Goal: Connect with others: Establish contact or relationships with other users

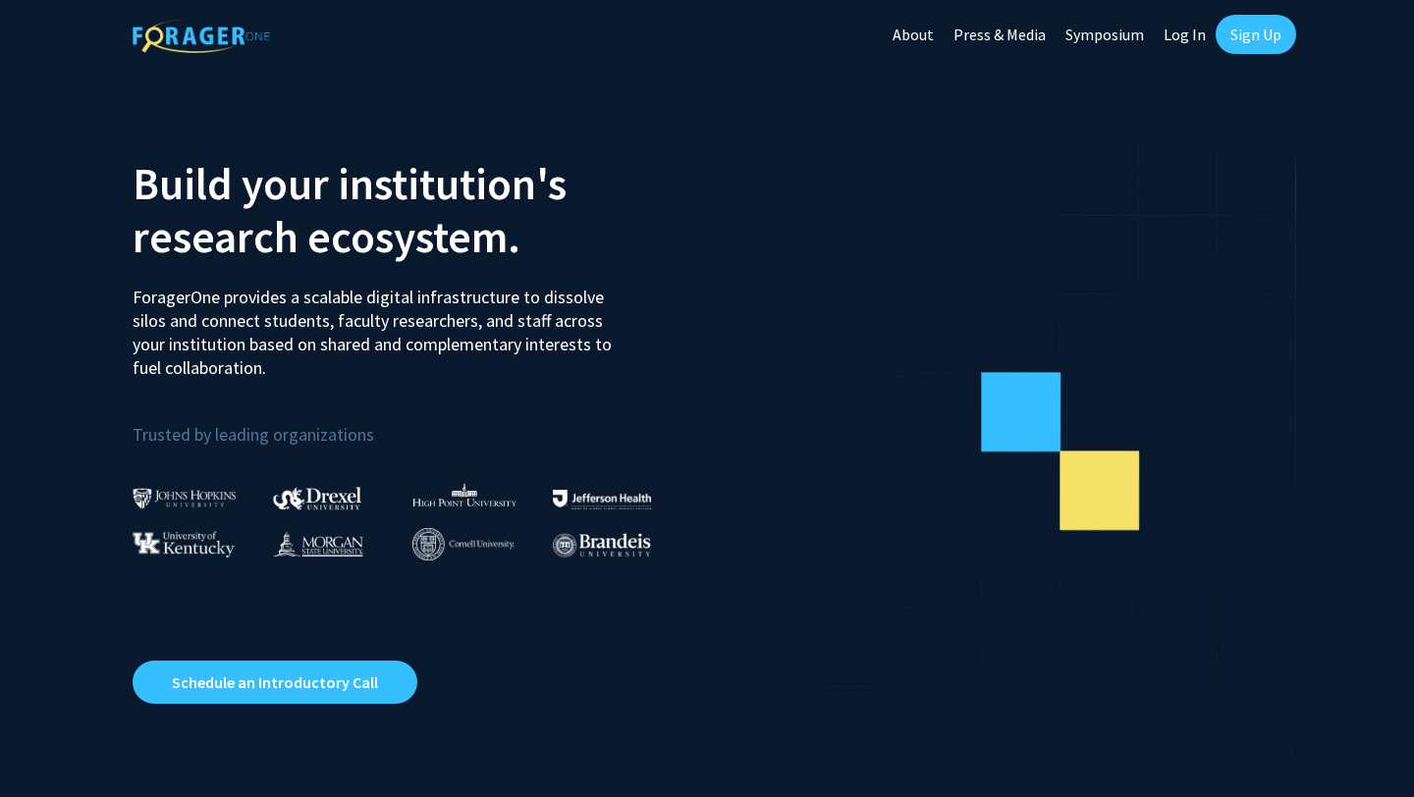
click at [1196, 40] on link "Log In" at bounding box center [1185, 34] width 62 height 69
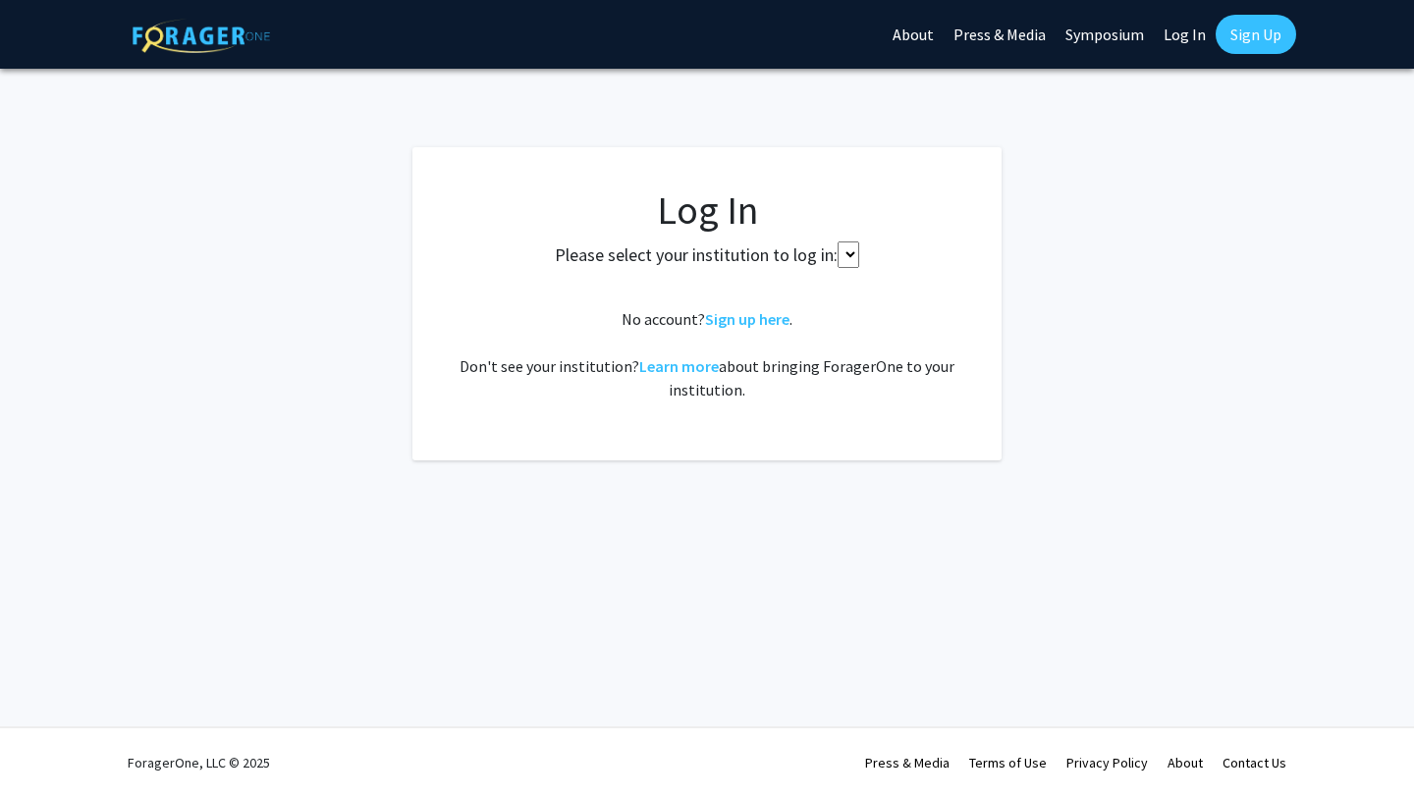
select select
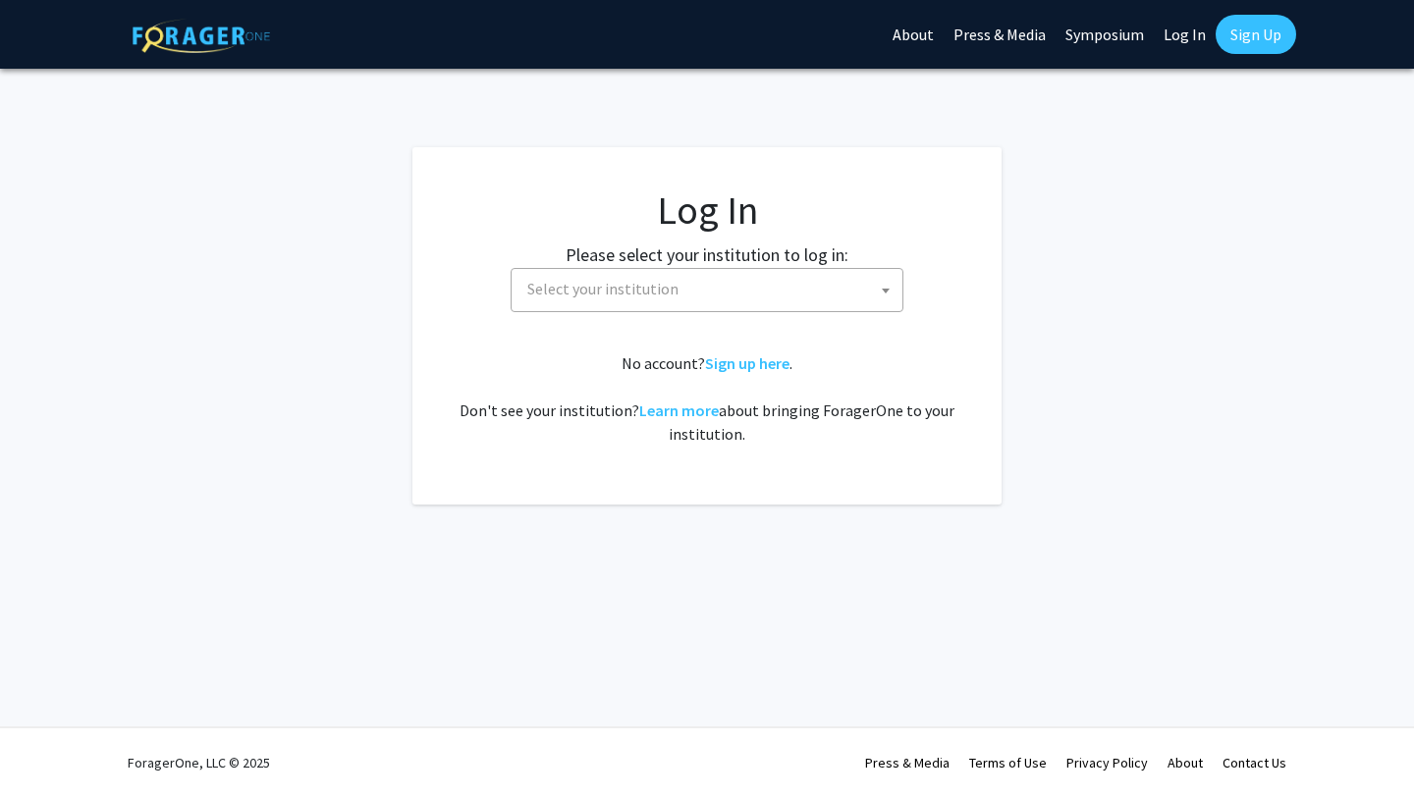
click at [540, 292] on span "Select your institution" at bounding box center [602, 289] width 151 height 20
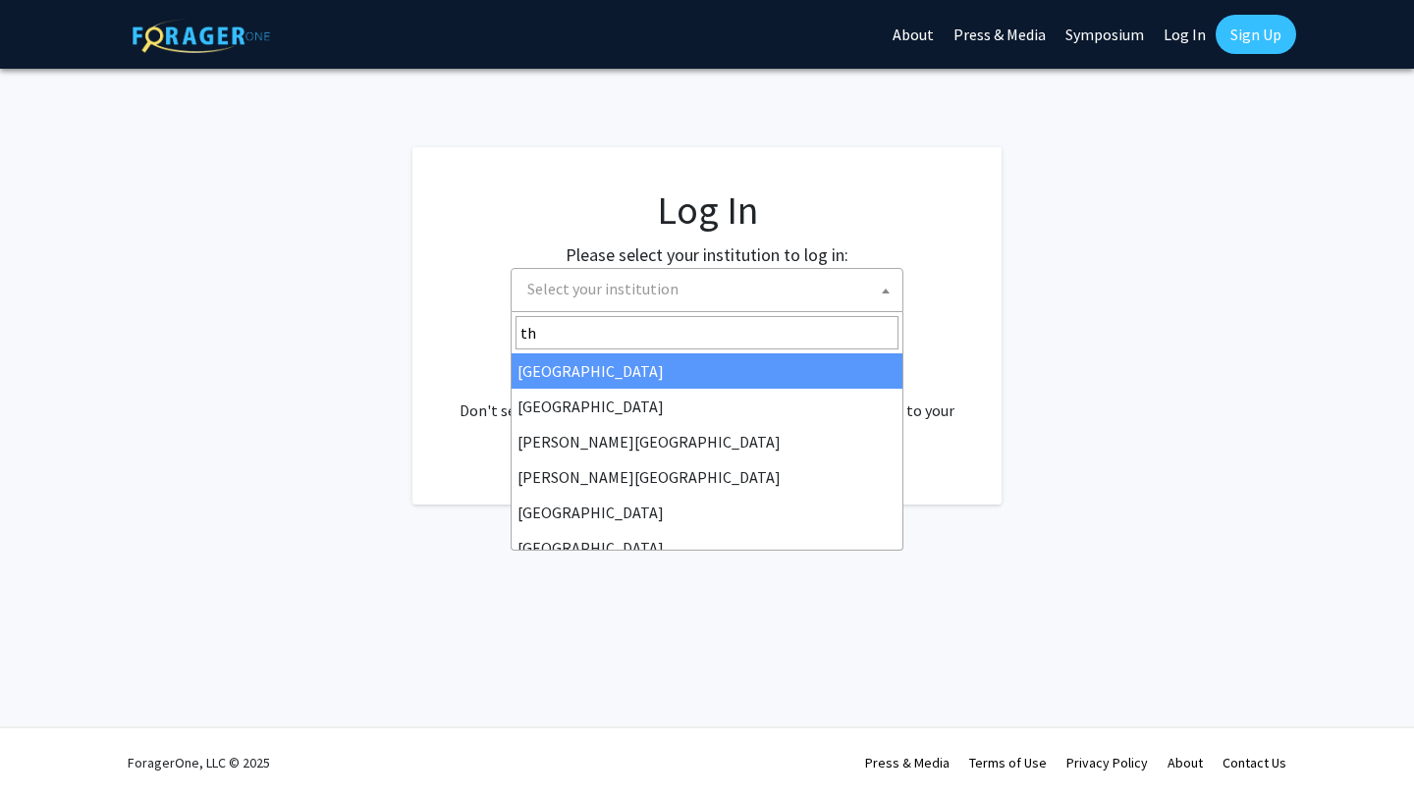
type input "tho"
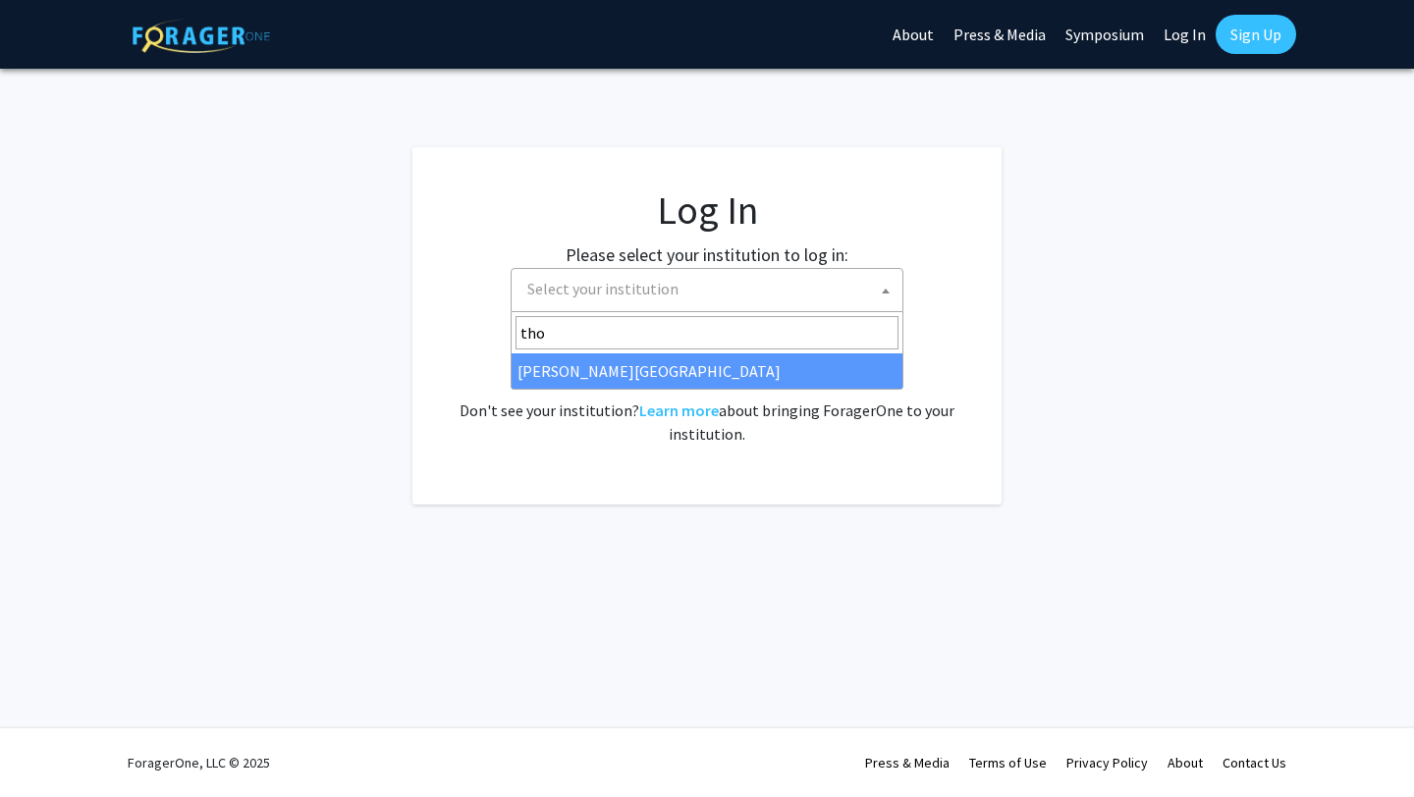
select select "24"
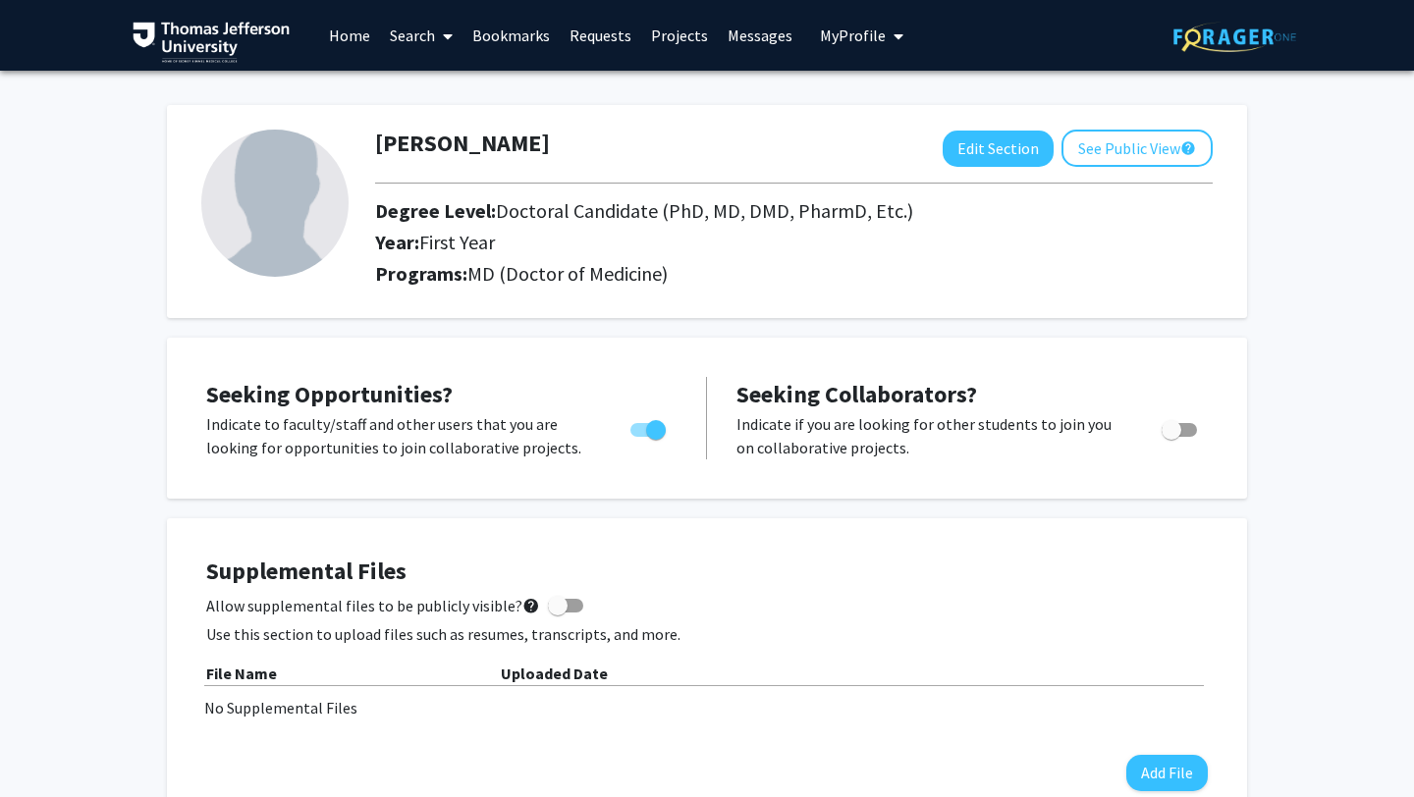
click at [399, 40] on link "Search" at bounding box center [421, 35] width 82 height 69
click at [425, 85] on span "Faculty/Staff" at bounding box center [452, 90] width 144 height 39
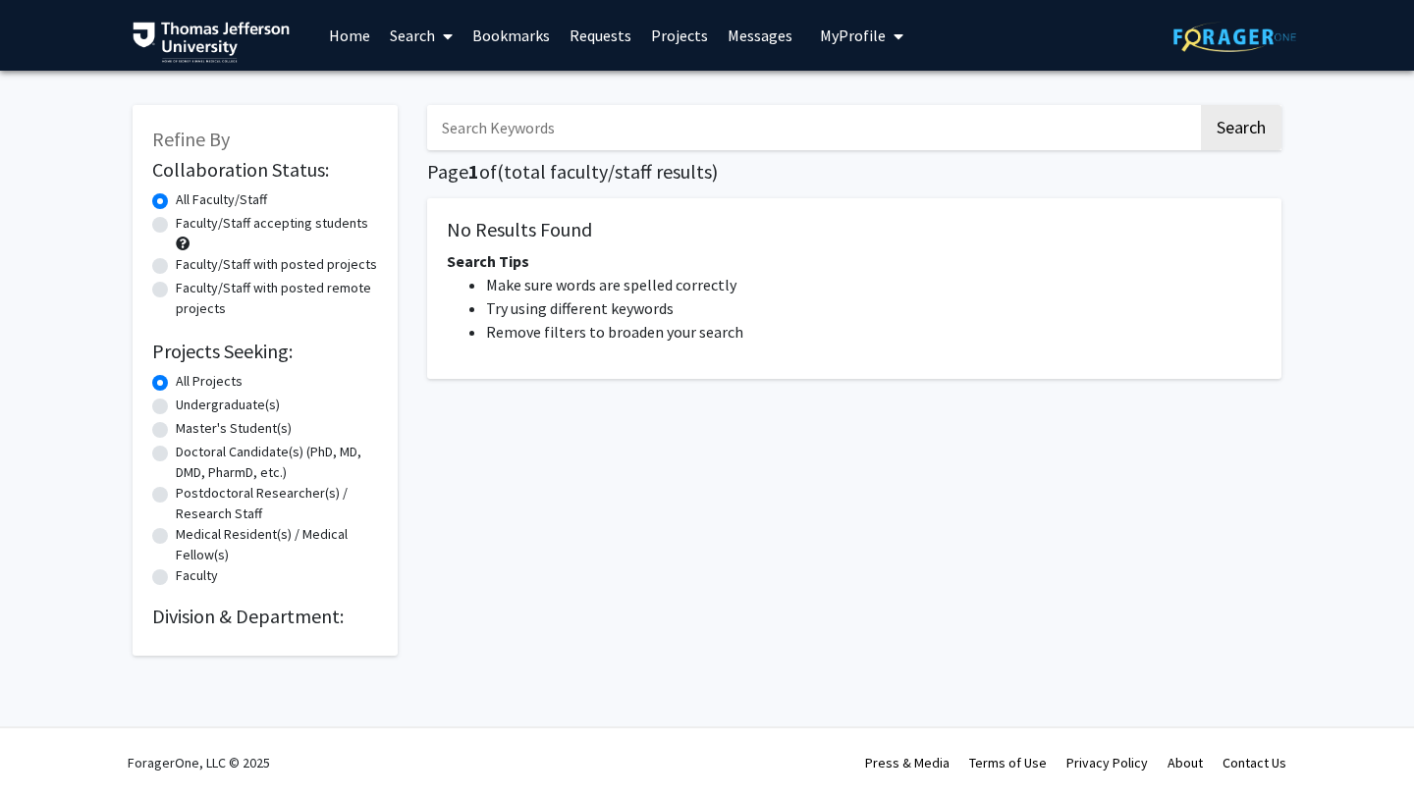
click at [496, 125] on input "Search Keywords" at bounding box center [812, 127] width 771 height 45
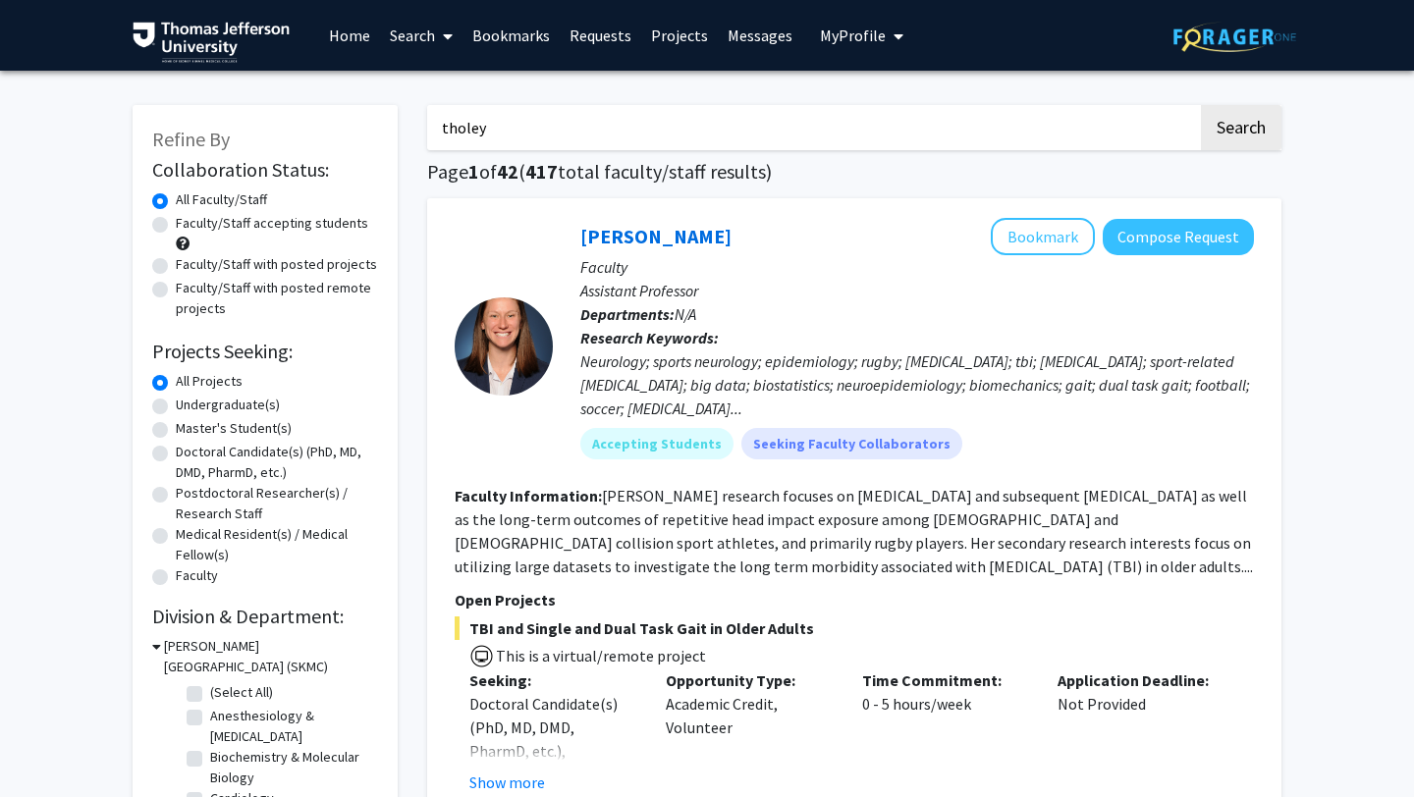
type input "tholey"
click at [1201, 105] on button "Search" at bounding box center [1241, 127] width 81 height 45
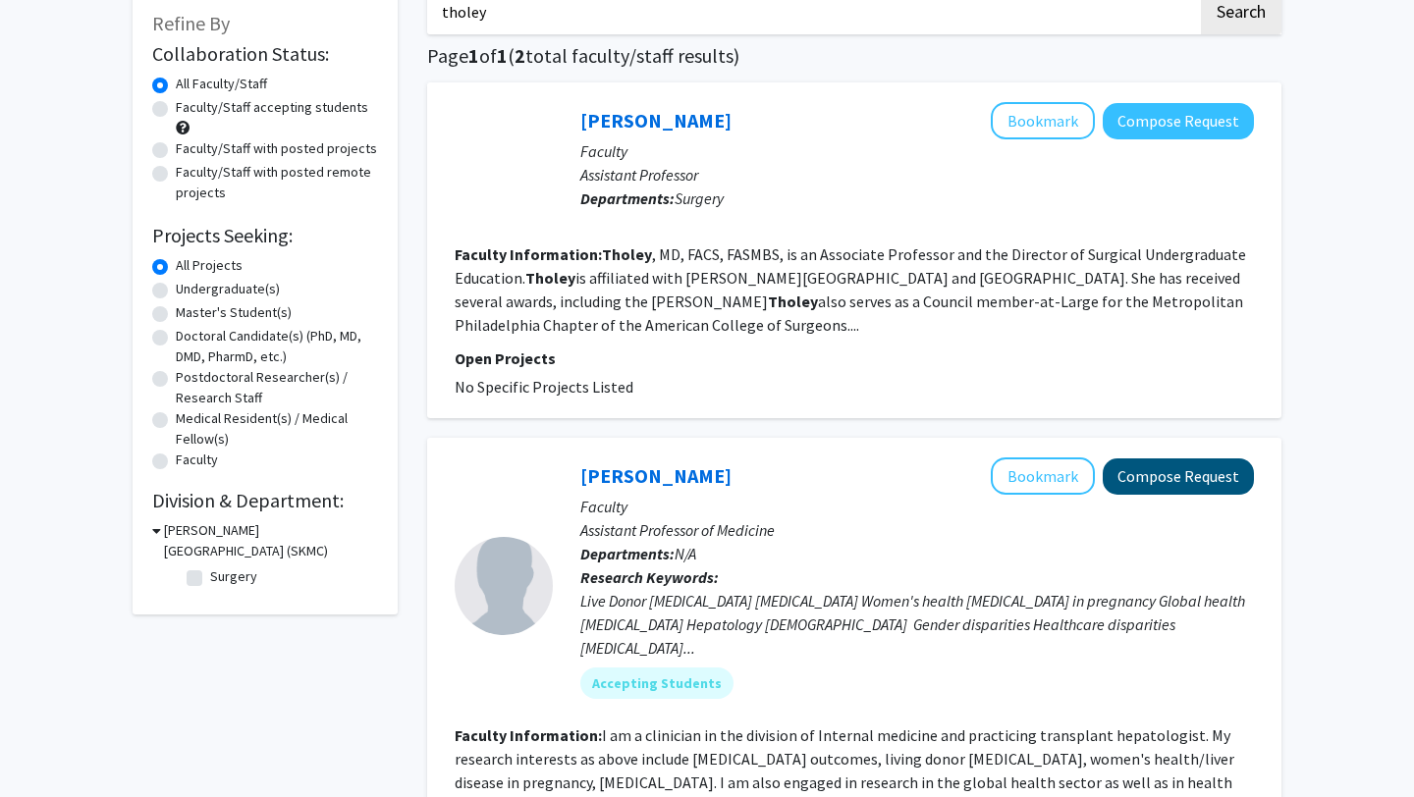
scroll to position [132, 0]
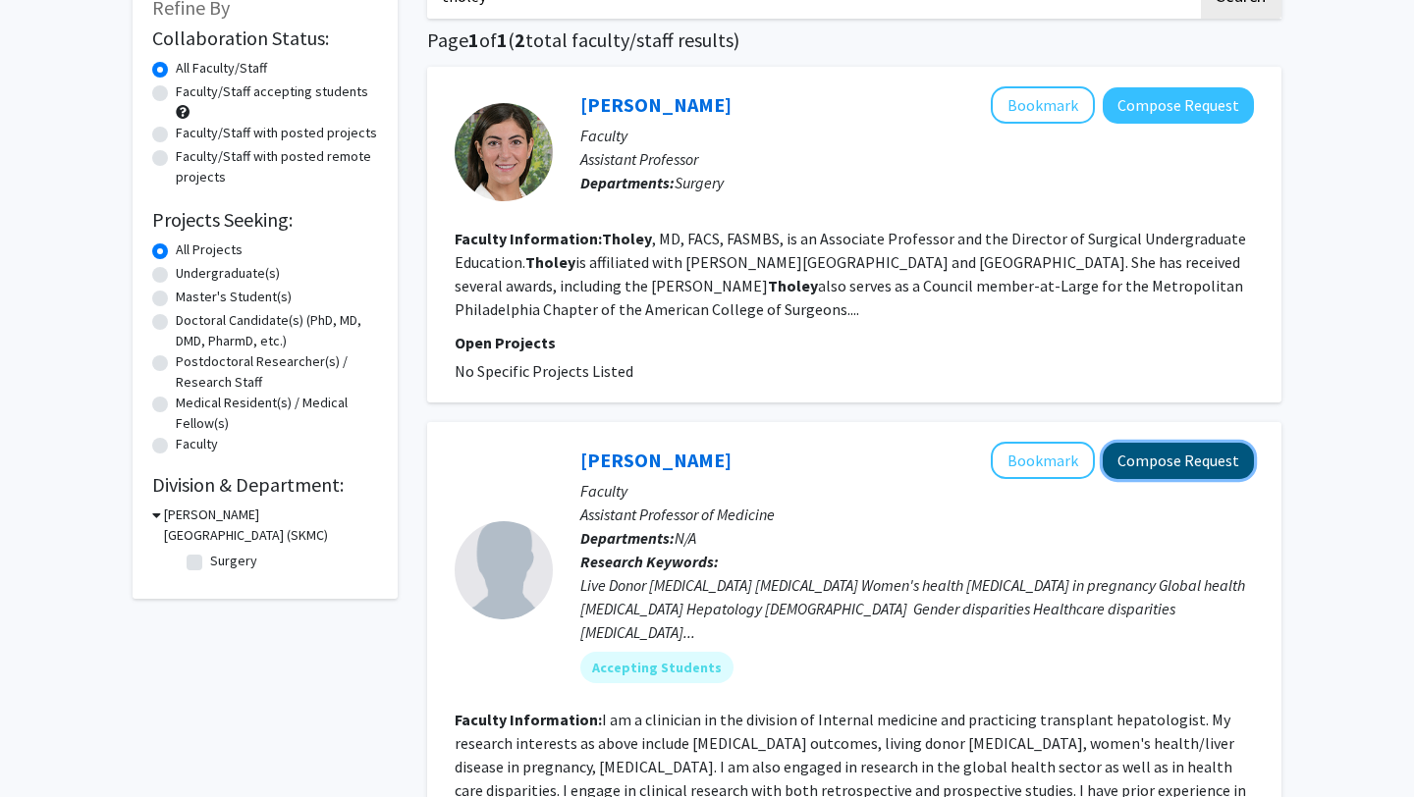
click at [1154, 458] on button "Compose Request" at bounding box center [1177, 461] width 151 height 36
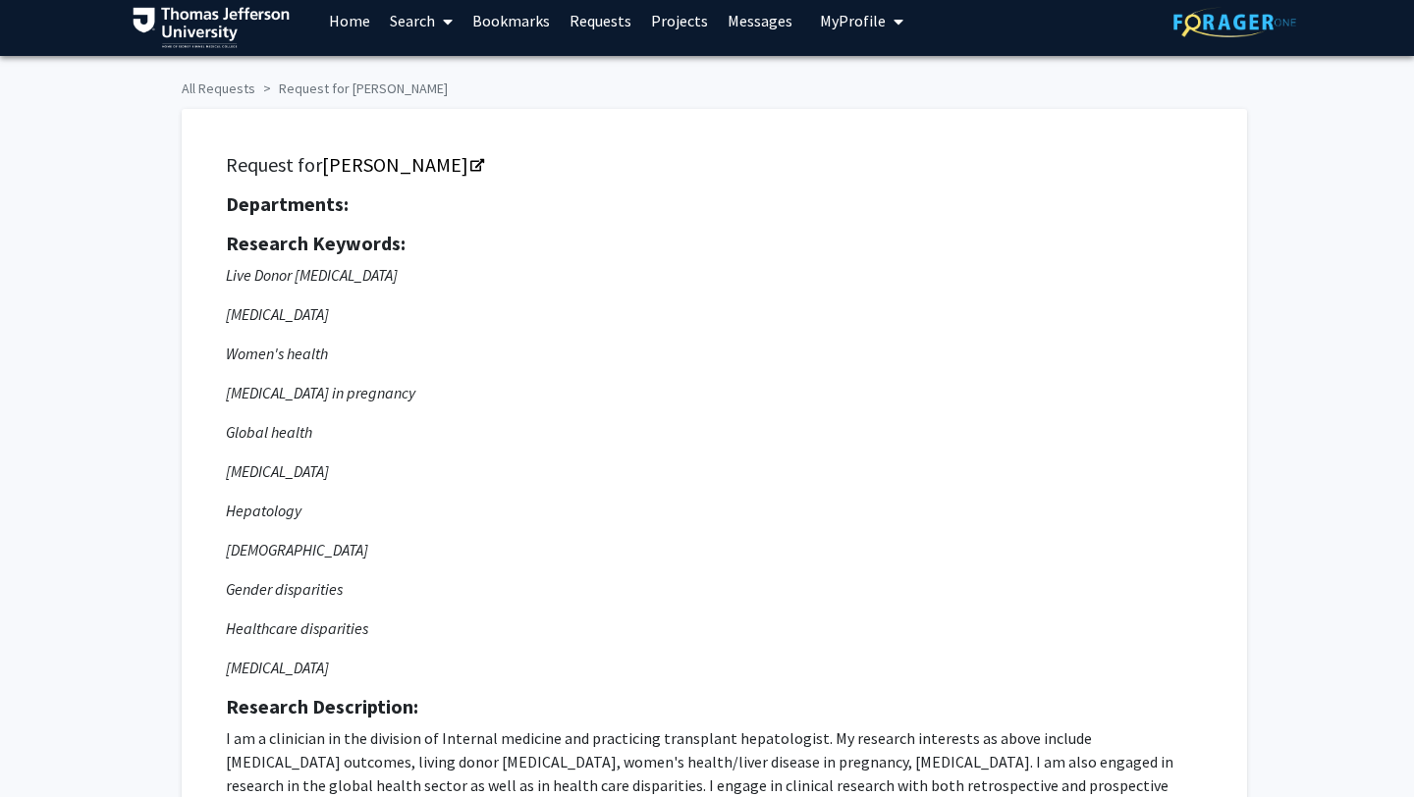
scroll to position [16, 0]
click at [462, 171] on link "Danielle Tholey" at bounding box center [402, 163] width 160 height 25
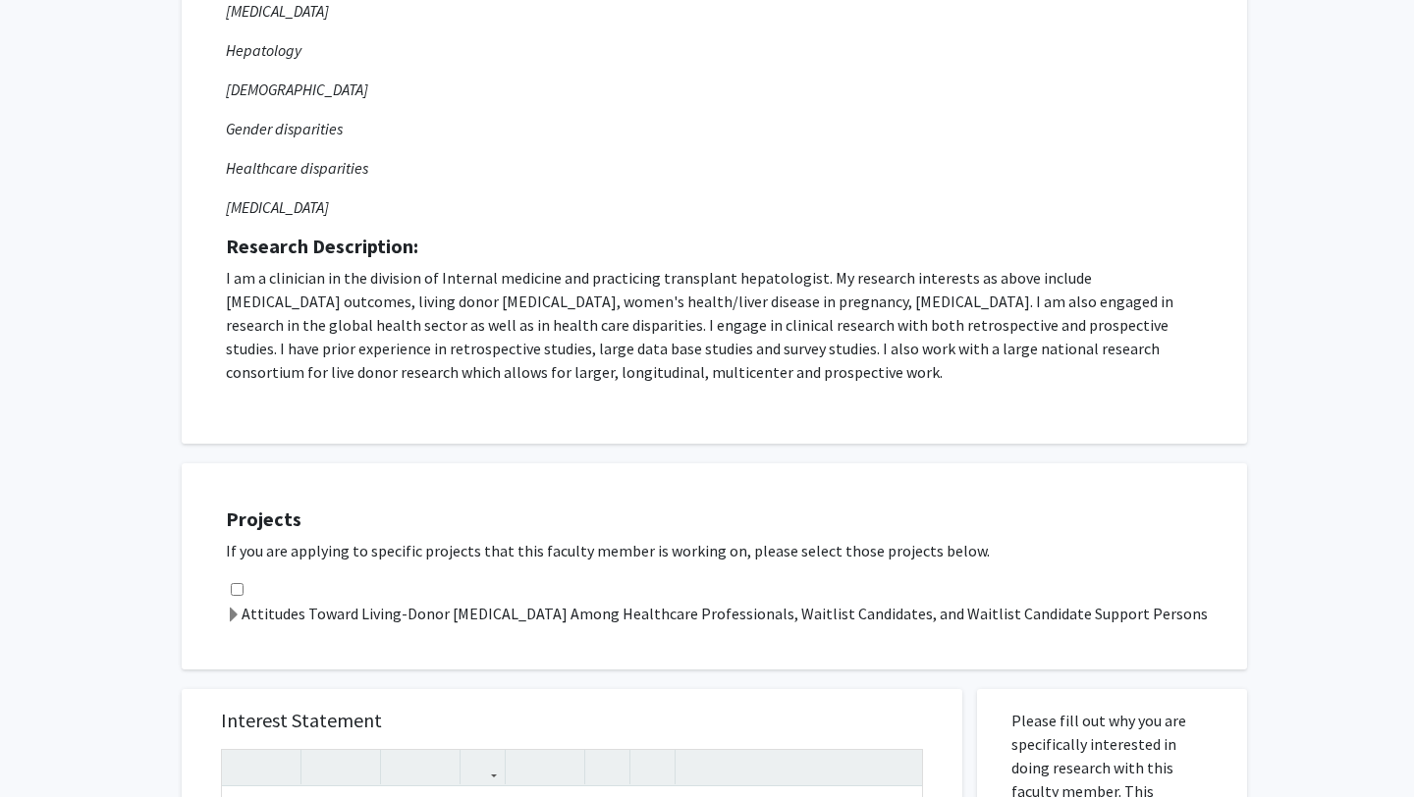
scroll to position [0, 0]
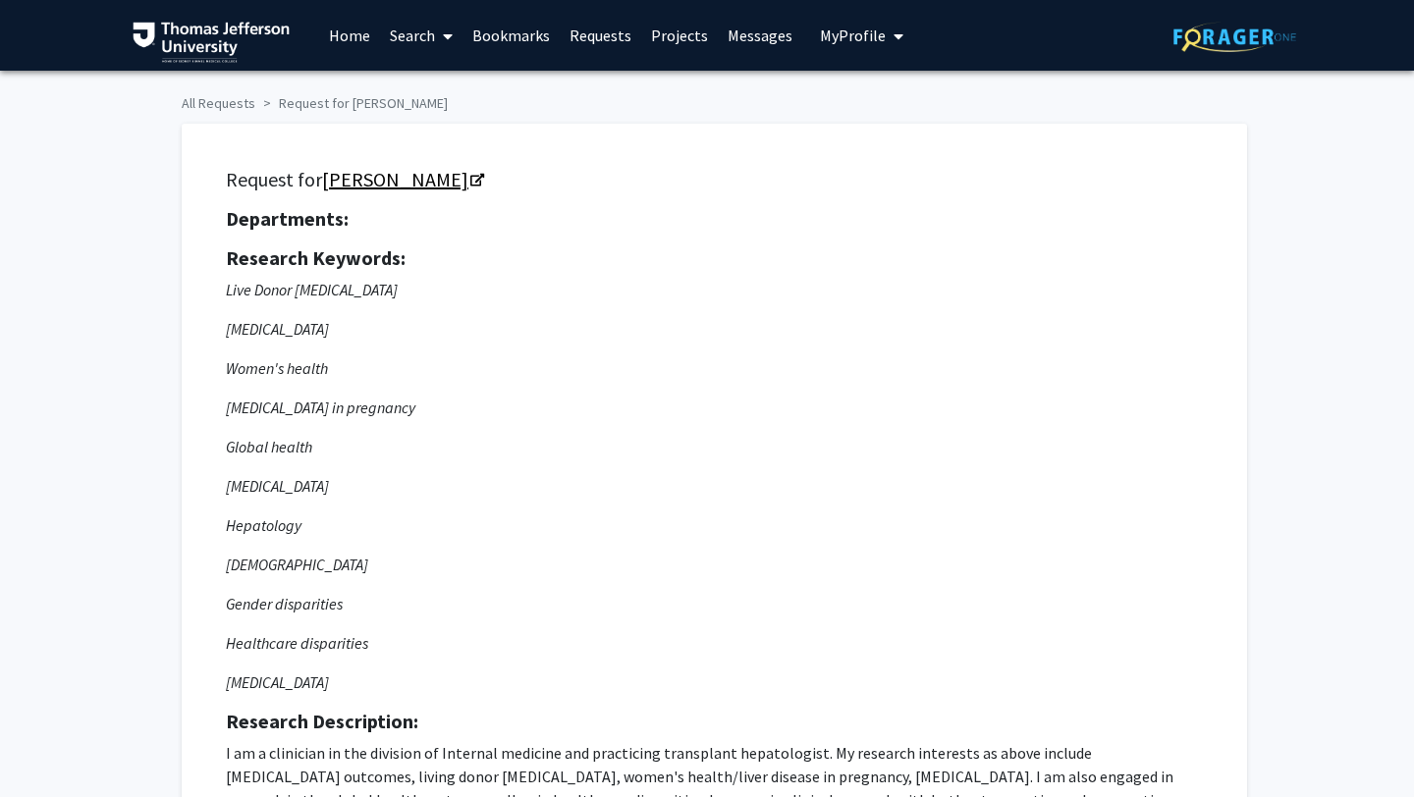
click at [470, 175] on icon "Opens in a new tab" at bounding box center [477, 181] width 14 height 13
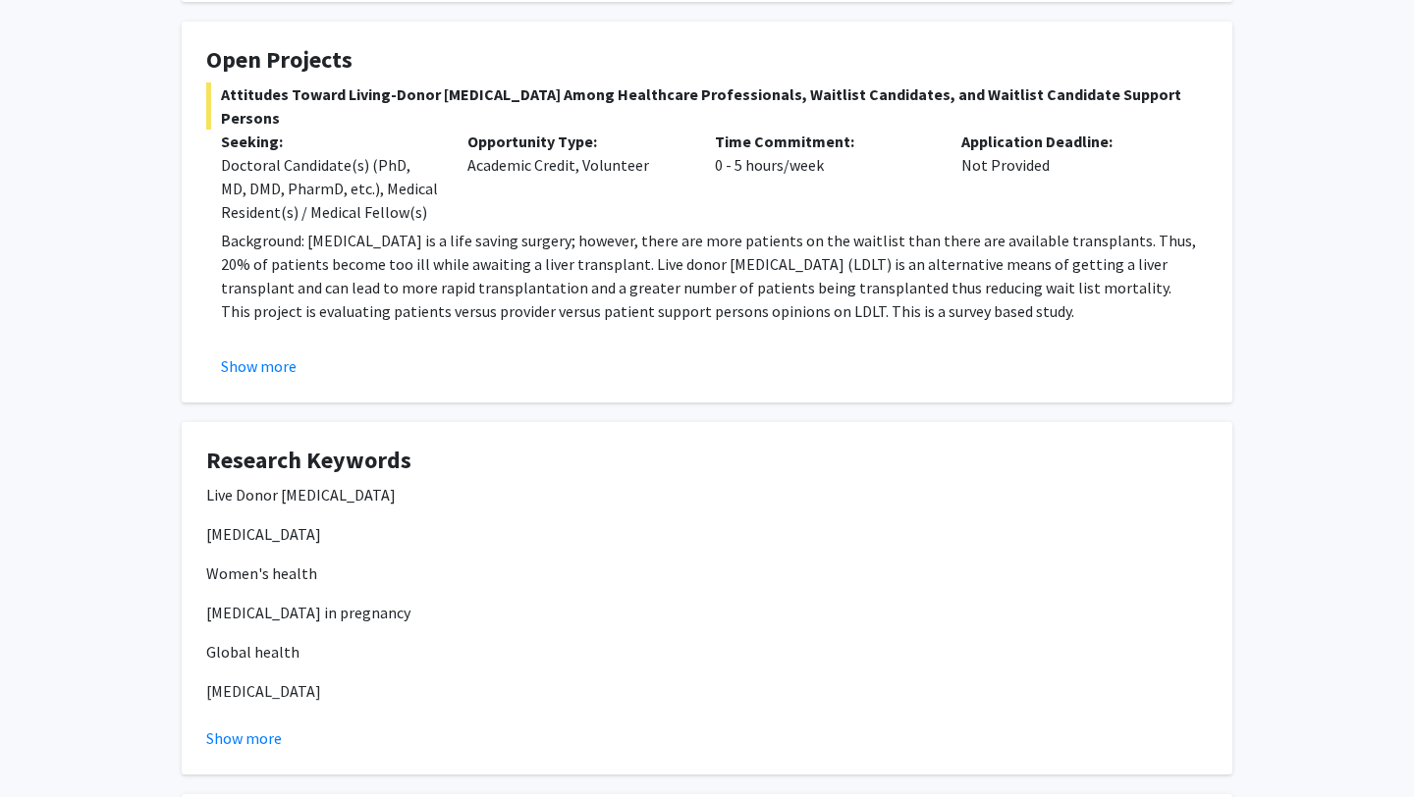
scroll to position [303, 0]
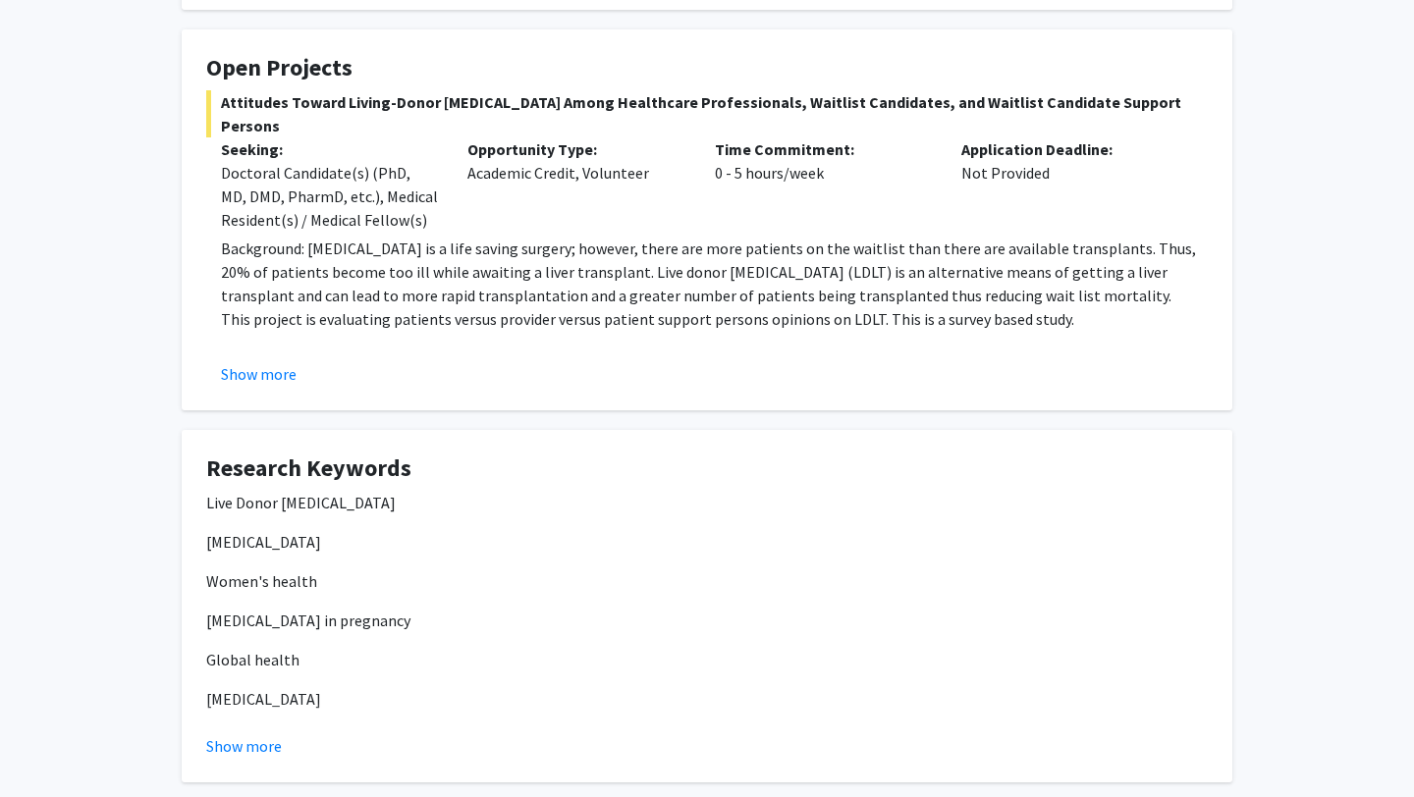
click at [289, 101] on span "Attitudes Toward Living-Donor [MEDICAL_DATA] Among Healthcare Professionals, Wa…" at bounding box center [706, 113] width 1001 height 47
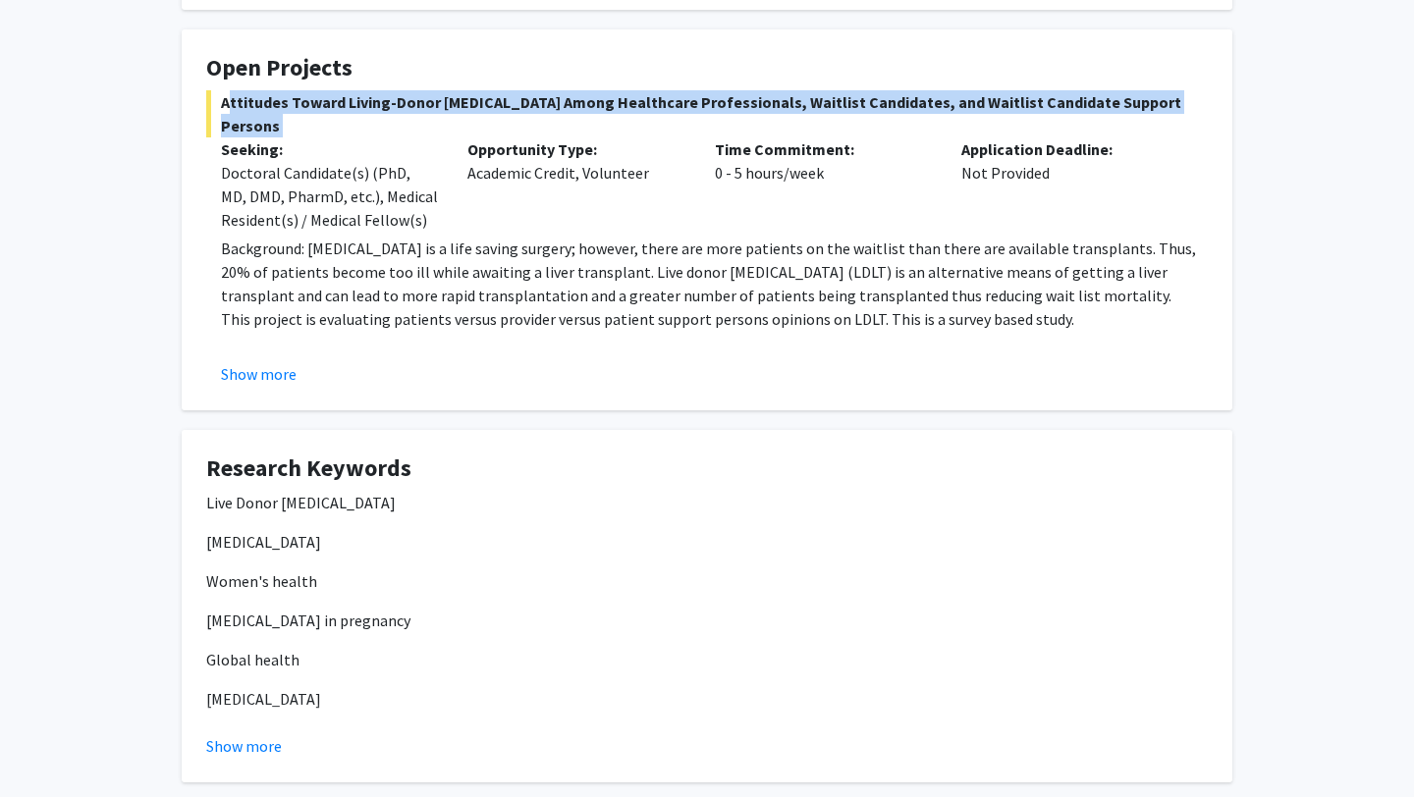
click at [289, 101] on span "Attitudes Toward Living-Donor [MEDICAL_DATA] Among Healthcare Professionals, Wa…" at bounding box center [706, 113] width 1001 height 47
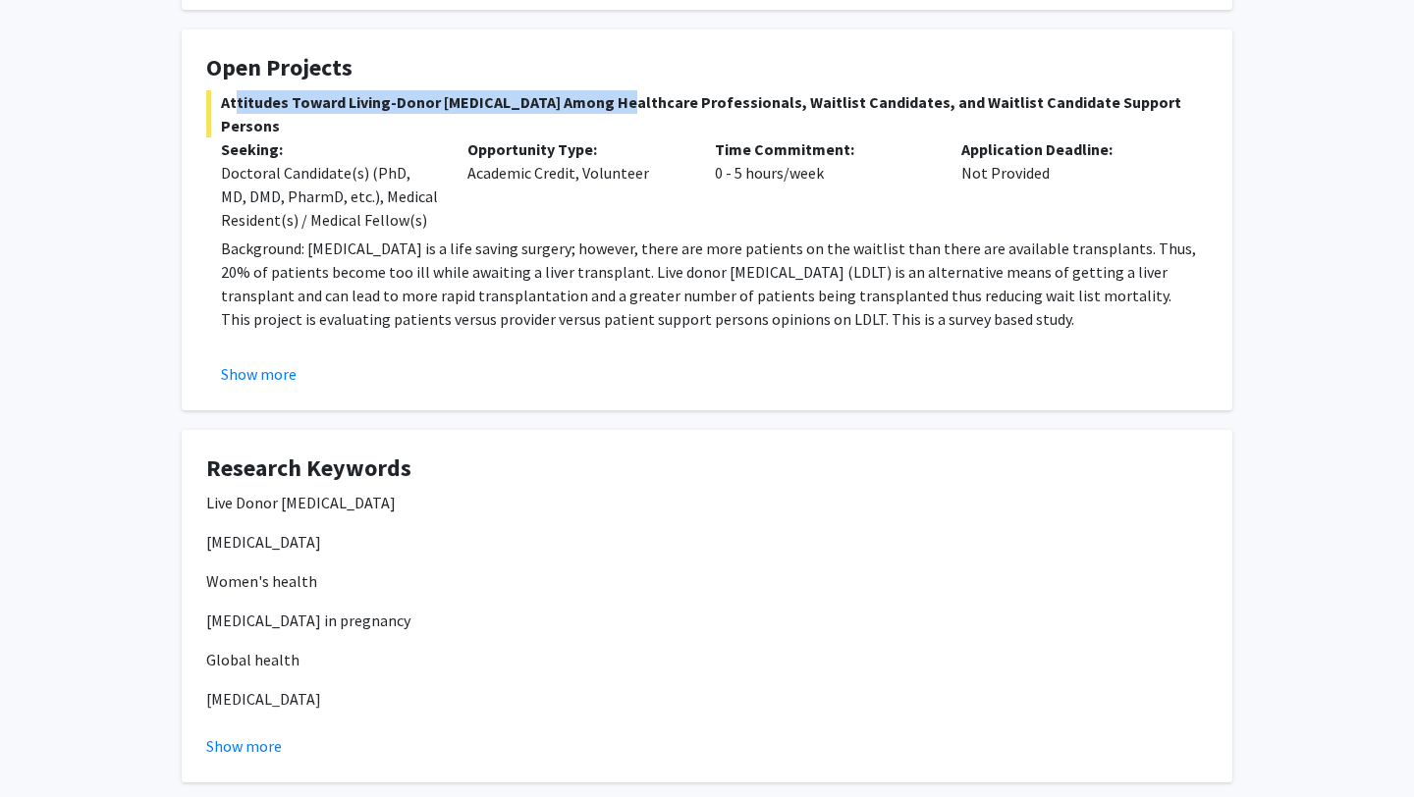
drag, startPoint x: 226, startPoint y: 101, endPoint x: 585, endPoint y: 103, distance: 359.3
click at [587, 105] on span "Attitudes Toward Living-Donor [MEDICAL_DATA] Among Healthcare Professionals, Wa…" at bounding box center [706, 113] width 1001 height 47
click at [585, 103] on span "Attitudes Toward Living-Donor [MEDICAL_DATA] Among Healthcare Professionals, Wa…" at bounding box center [706, 113] width 1001 height 47
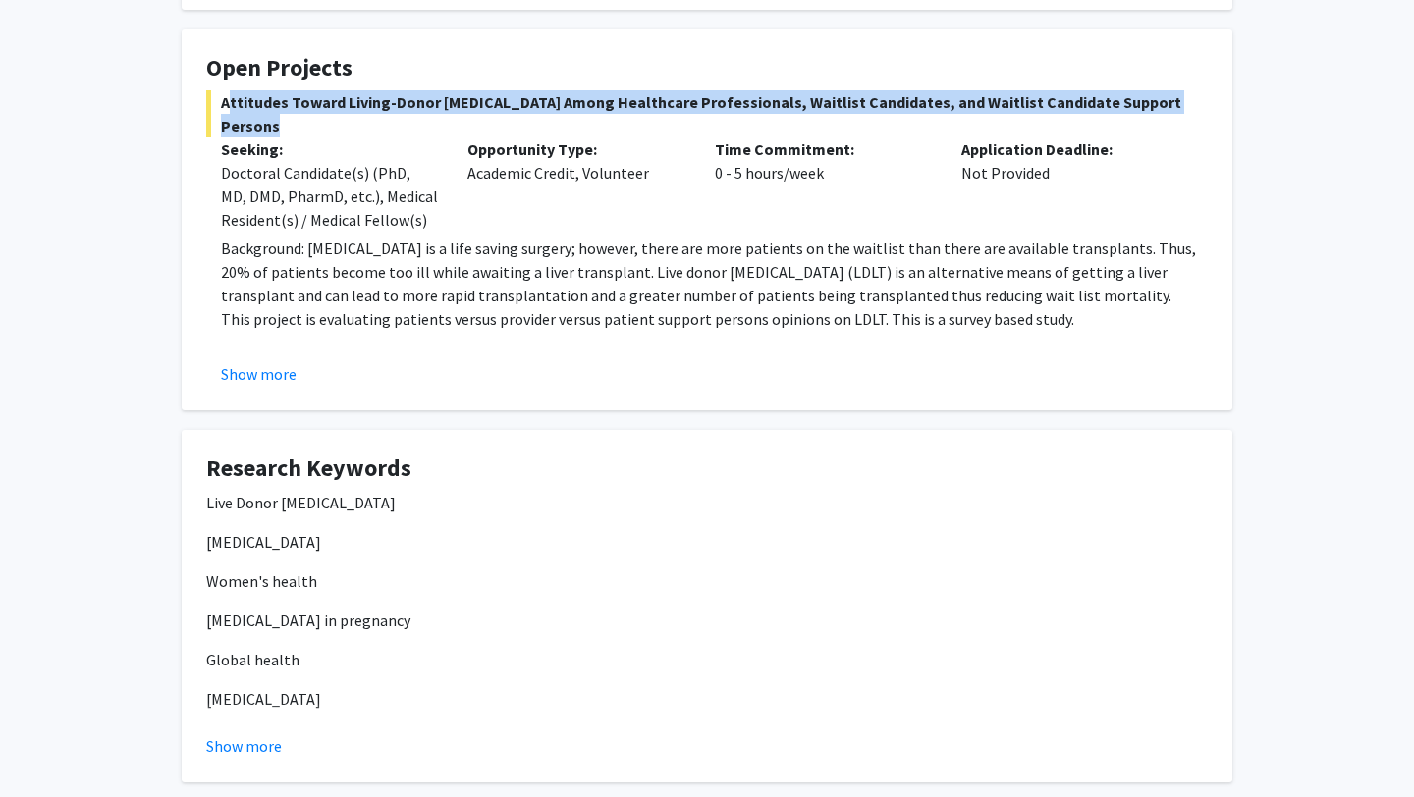
drag, startPoint x: 1186, startPoint y: 100, endPoint x: 222, endPoint y: 101, distance: 964.0
click at [222, 101] on span "Attitudes Toward Living-Donor [MEDICAL_DATA] Among Healthcare Professionals, Wa…" at bounding box center [706, 113] width 1001 height 47
copy span "Attitudes Toward Living-Donor [MEDICAL_DATA] Among Healthcare Professionals, Wa…"
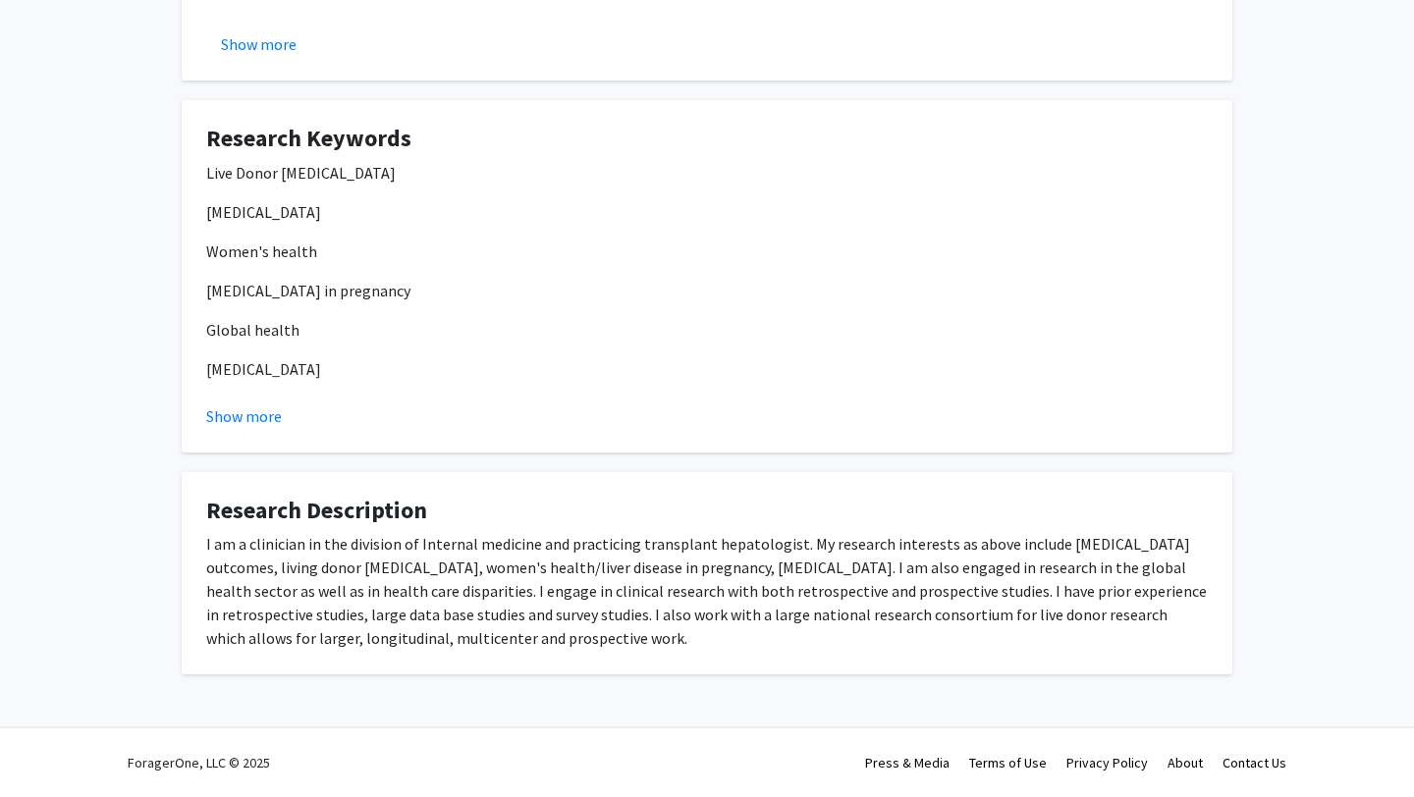
scroll to position [0, 0]
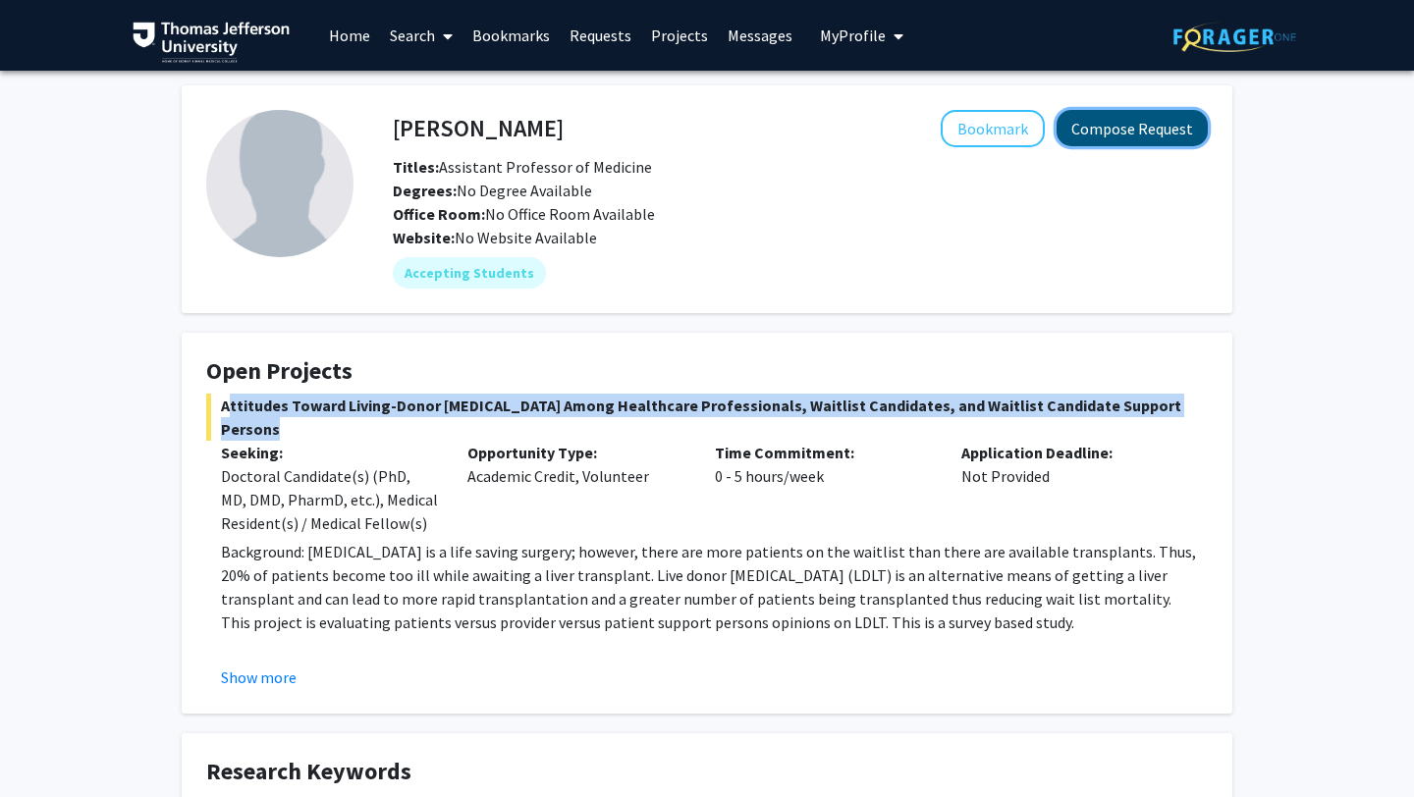
click at [1165, 134] on button "Compose Request" at bounding box center [1131, 128] width 151 height 36
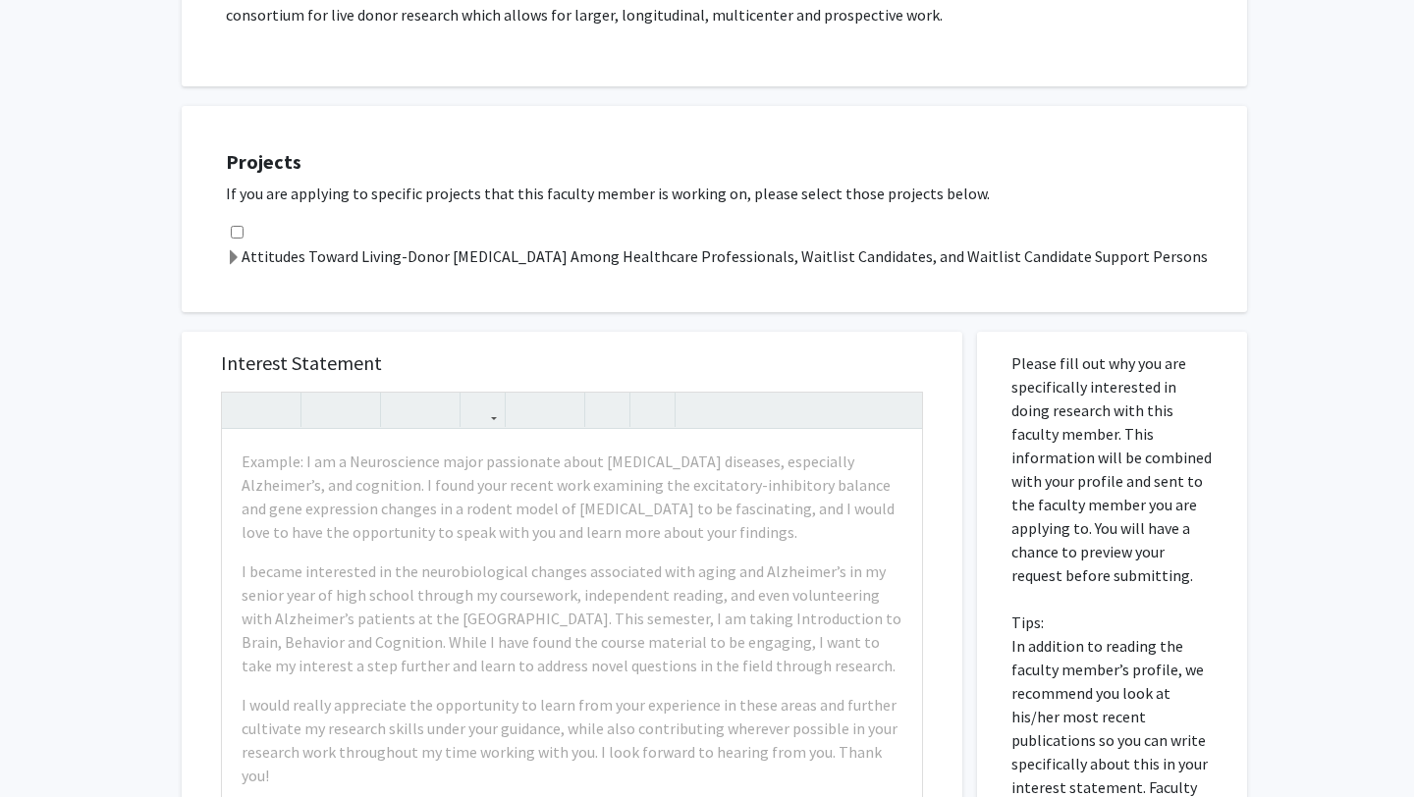
scroll to position [833, 0]
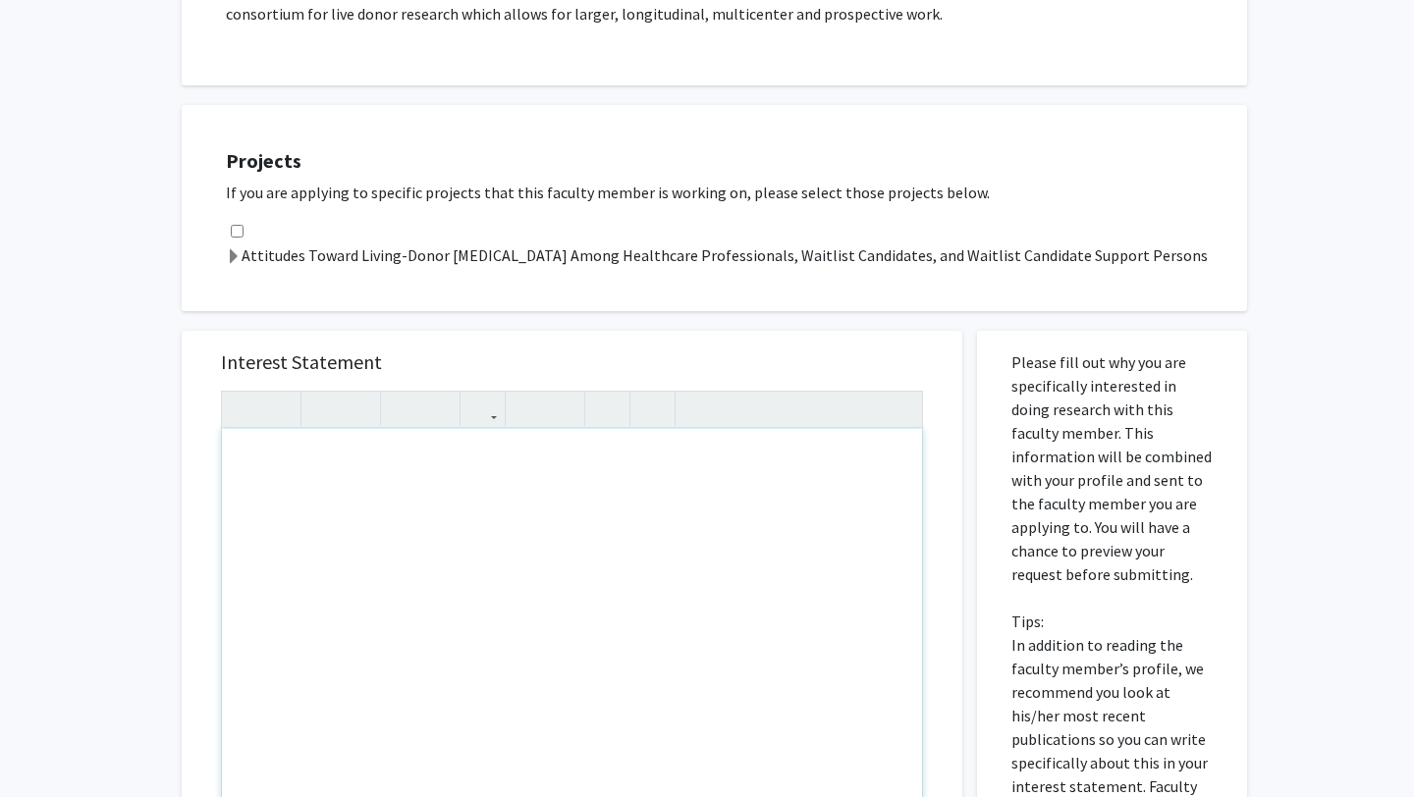
click at [417, 480] on div "Note to users with screen readers: Please press Alt+0 or Option+0 to deactivate…" at bounding box center [572, 654] width 700 height 450
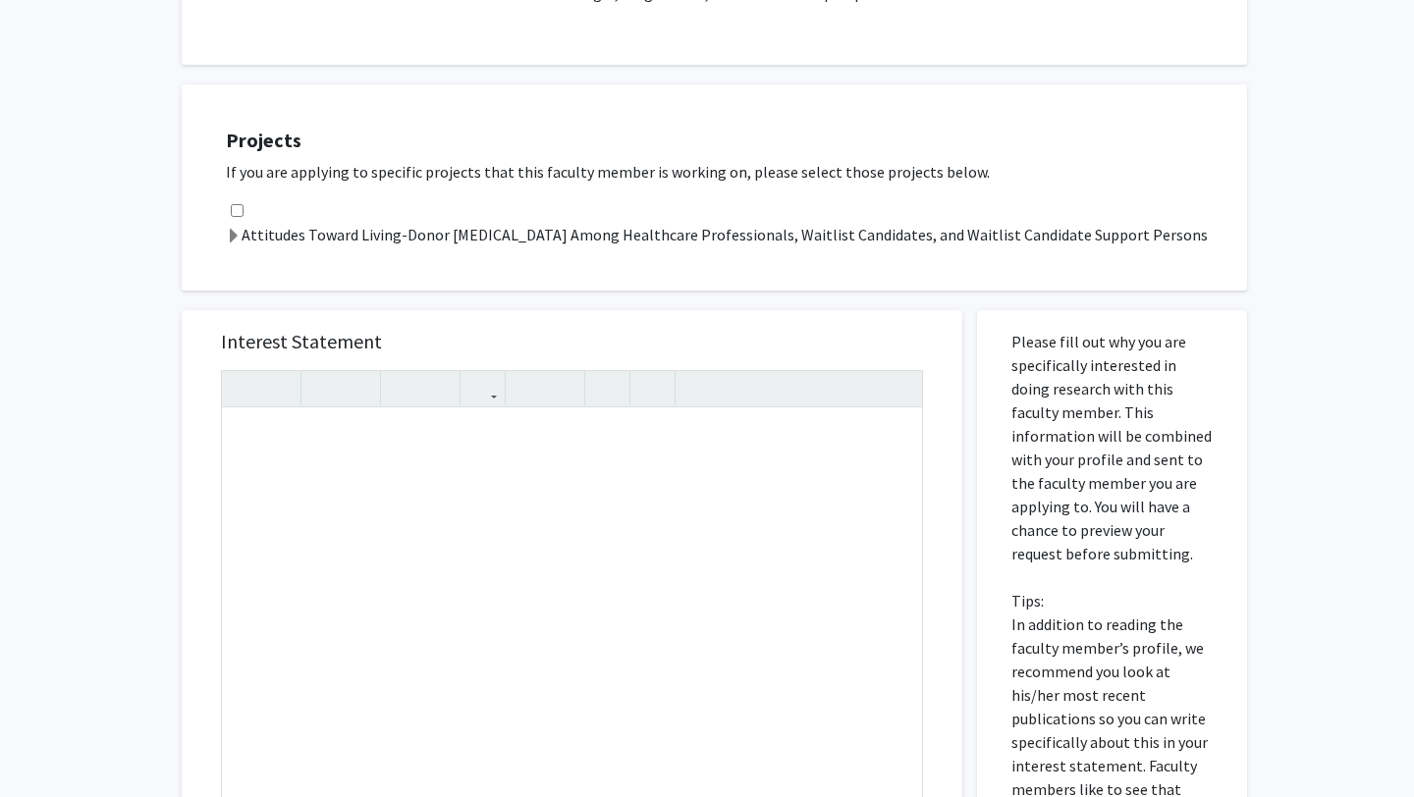
click at [46, 470] on div "All Requests Request for [PERSON_NAME] Request for [PERSON_NAME] Departments: R…" at bounding box center [707, 220] width 1414 height 2006
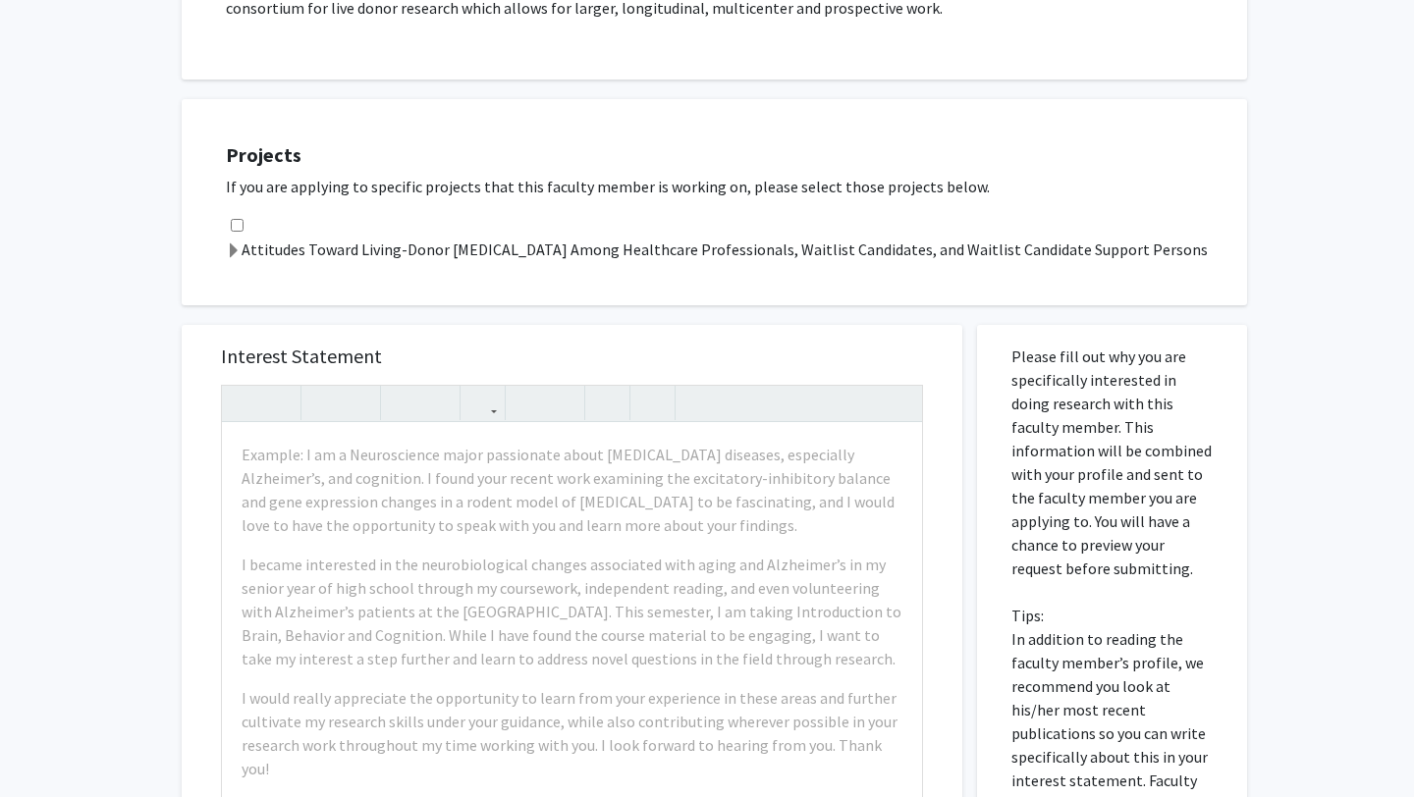
scroll to position [833, 0]
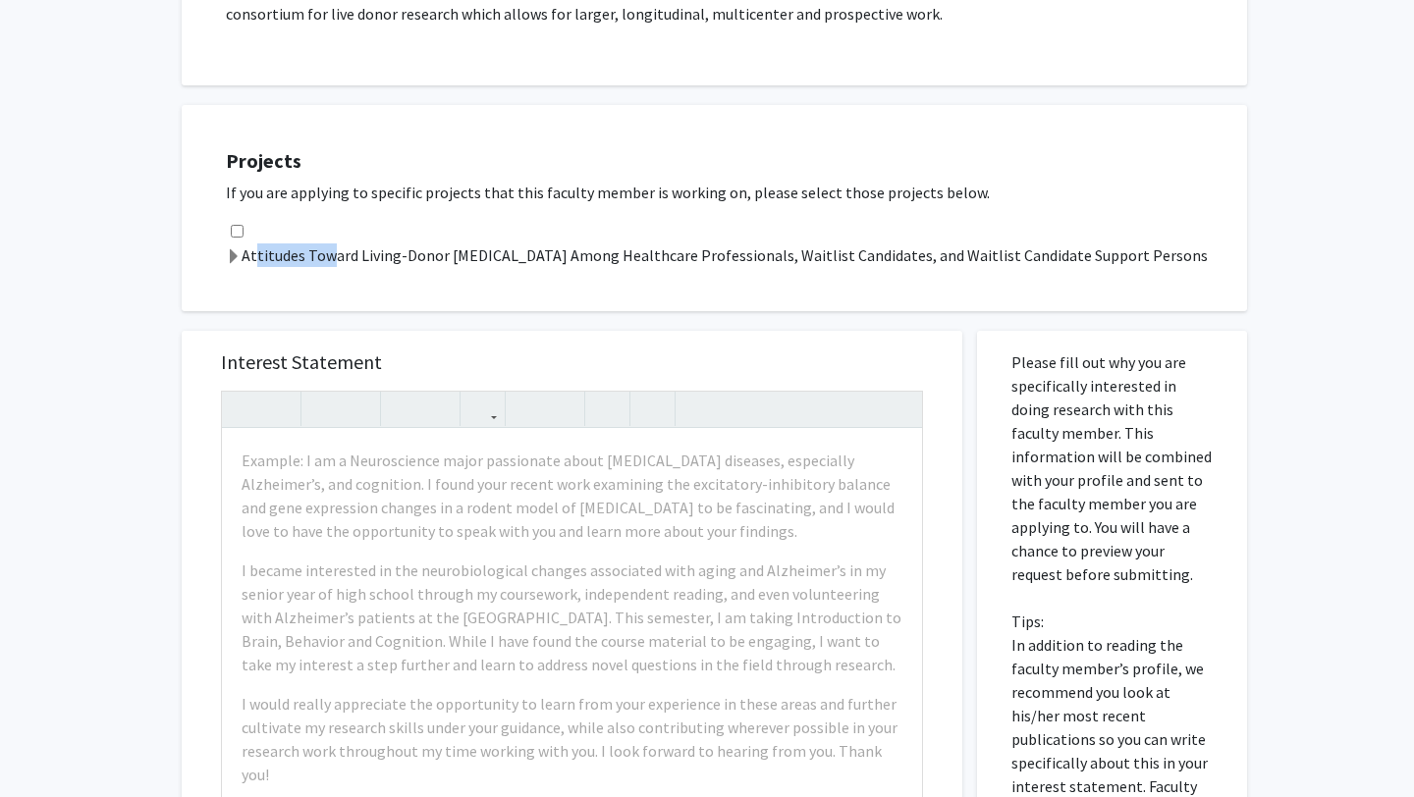
drag, startPoint x: 271, startPoint y: 235, endPoint x: 346, endPoint y: 234, distance: 74.6
click at [346, 243] on label "Attitudes Toward Living-Donor [MEDICAL_DATA] Among Healthcare Professionals, Wa…" at bounding box center [717, 255] width 982 height 24
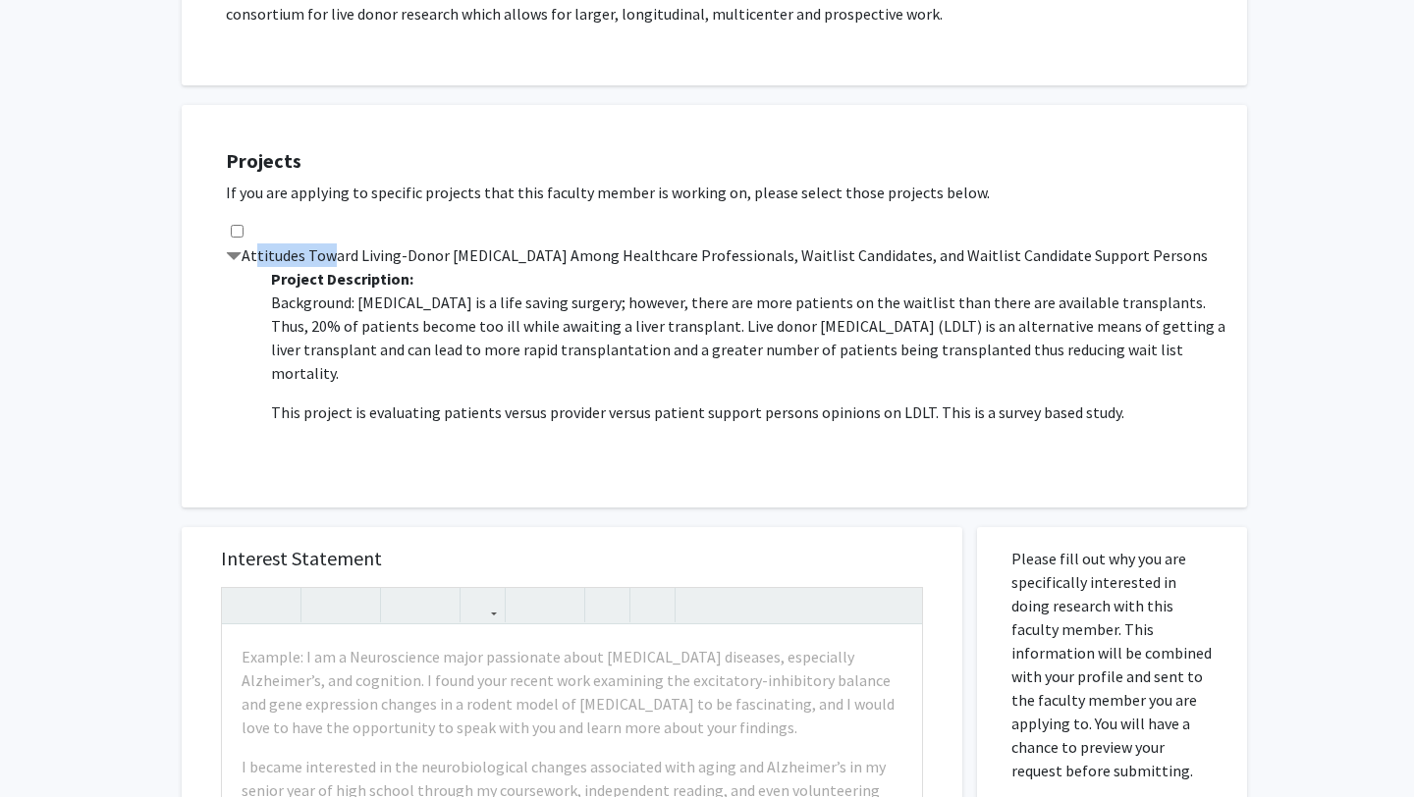
click at [346, 243] on label "Attitudes Toward Living-Donor [MEDICAL_DATA] Among Healthcare Professionals, Wa…" at bounding box center [717, 255] width 982 height 24
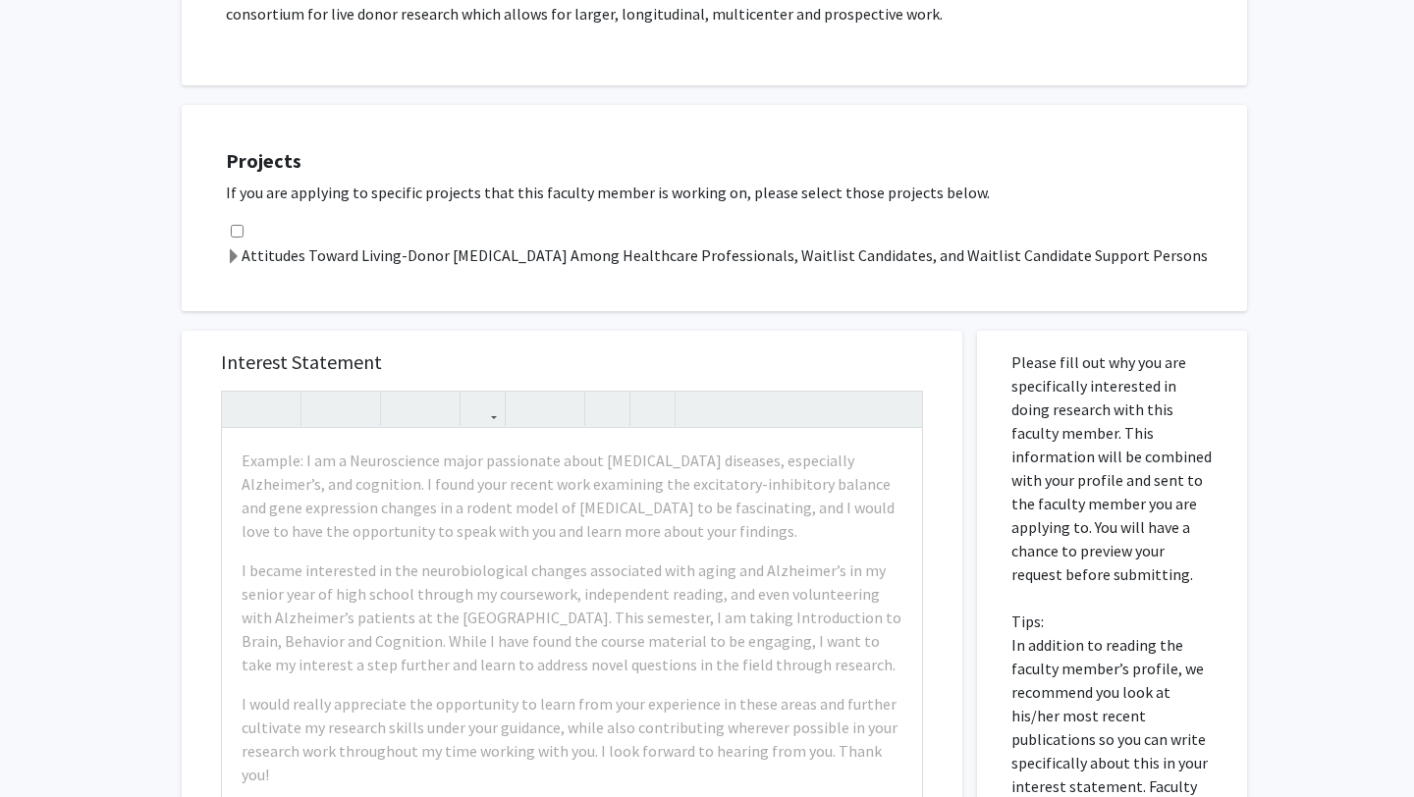
click at [346, 243] on label "Attitudes Toward Living-Donor [MEDICAL_DATA] Among Healthcare Professionals, Wa…" at bounding box center [717, 255] width 982 height 24
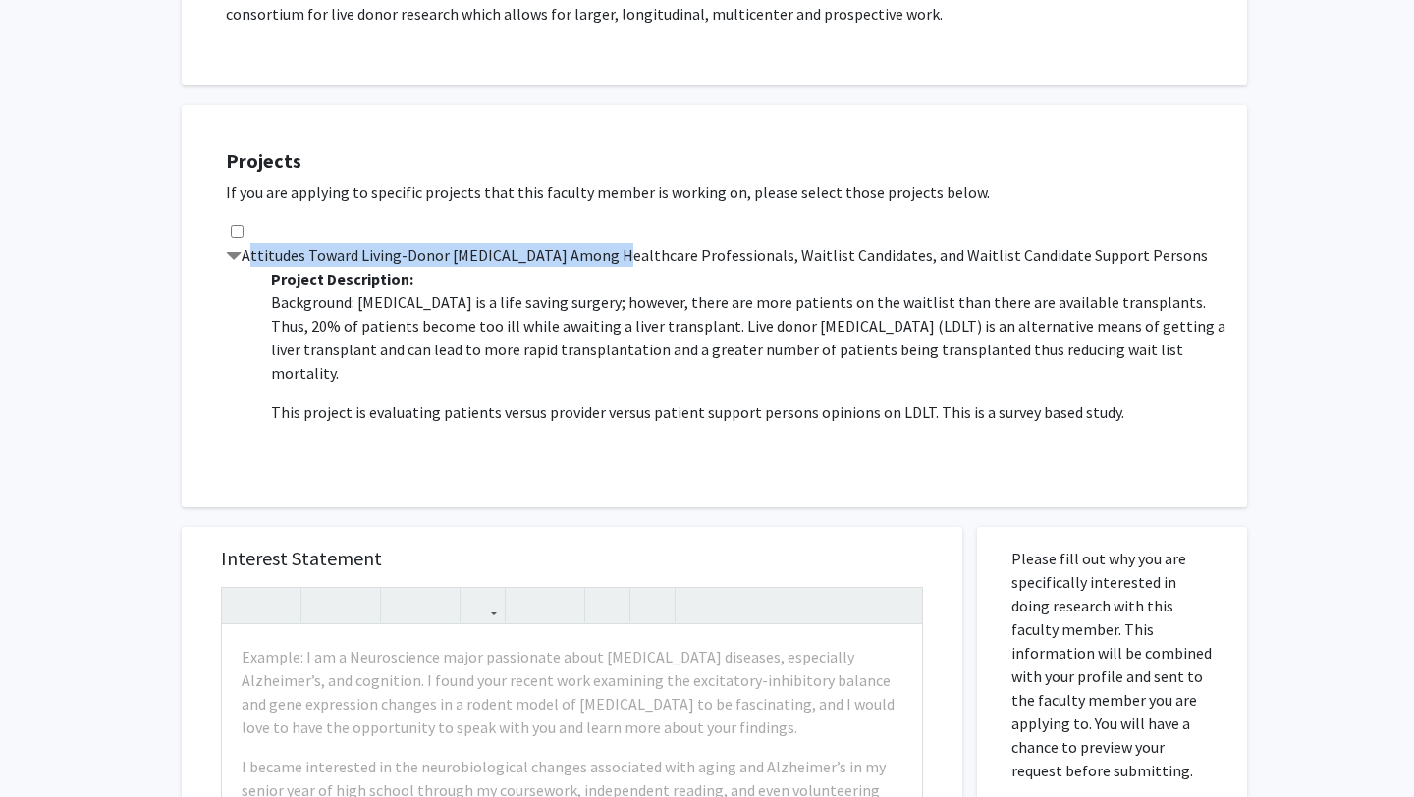
drag, startPoint x: 271, startPoint y: 234, endPoint x: 606, endPoint y: 238, distance: 334.8
click at [606, 243] on label "Attitudes Toward Living-Donor [MEDICAL_DATA] Among Healthcare Professionals, Wa…" at bounding box center [717, 255] width 982 height 24
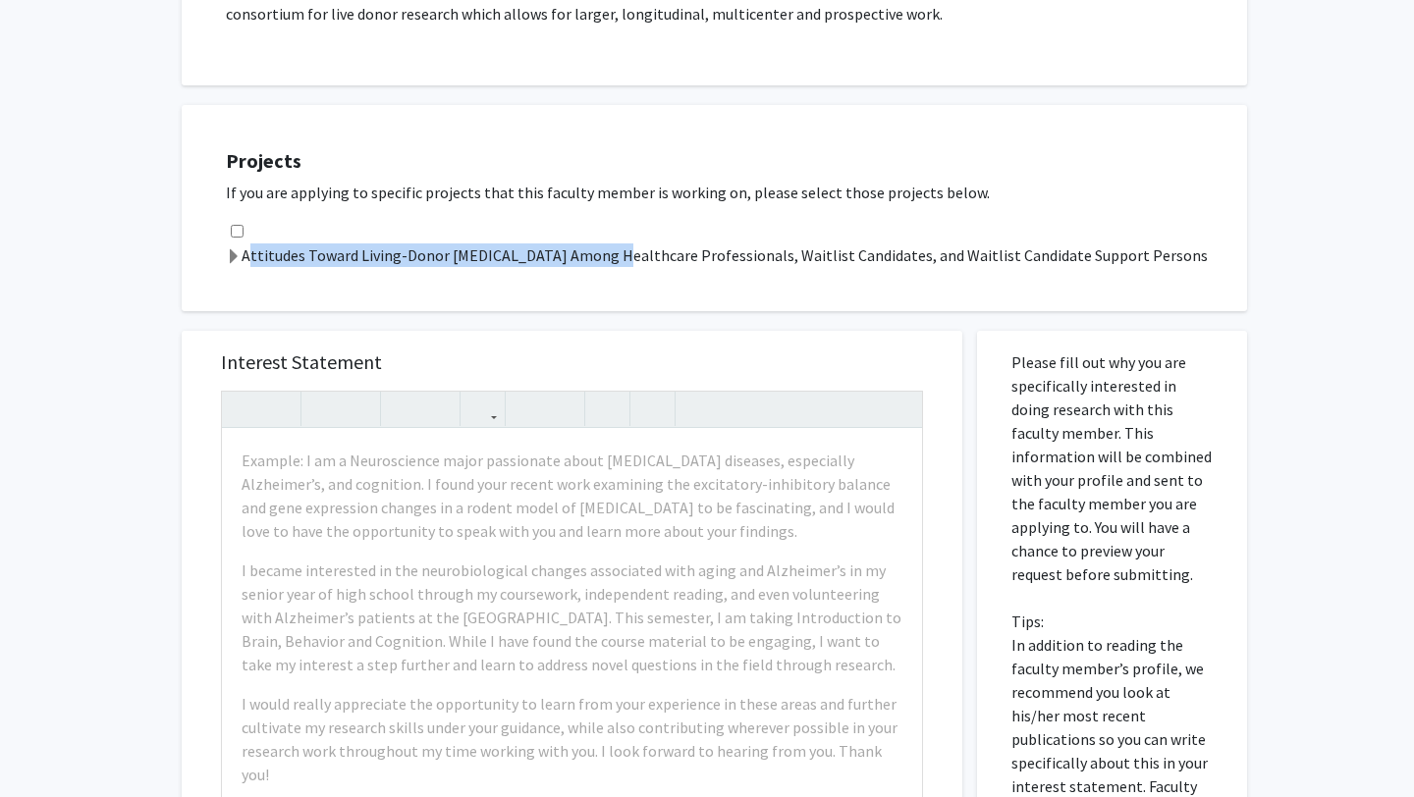
copy label "Attitudes Toward Living-Donor [MEDICAL_DATA]"
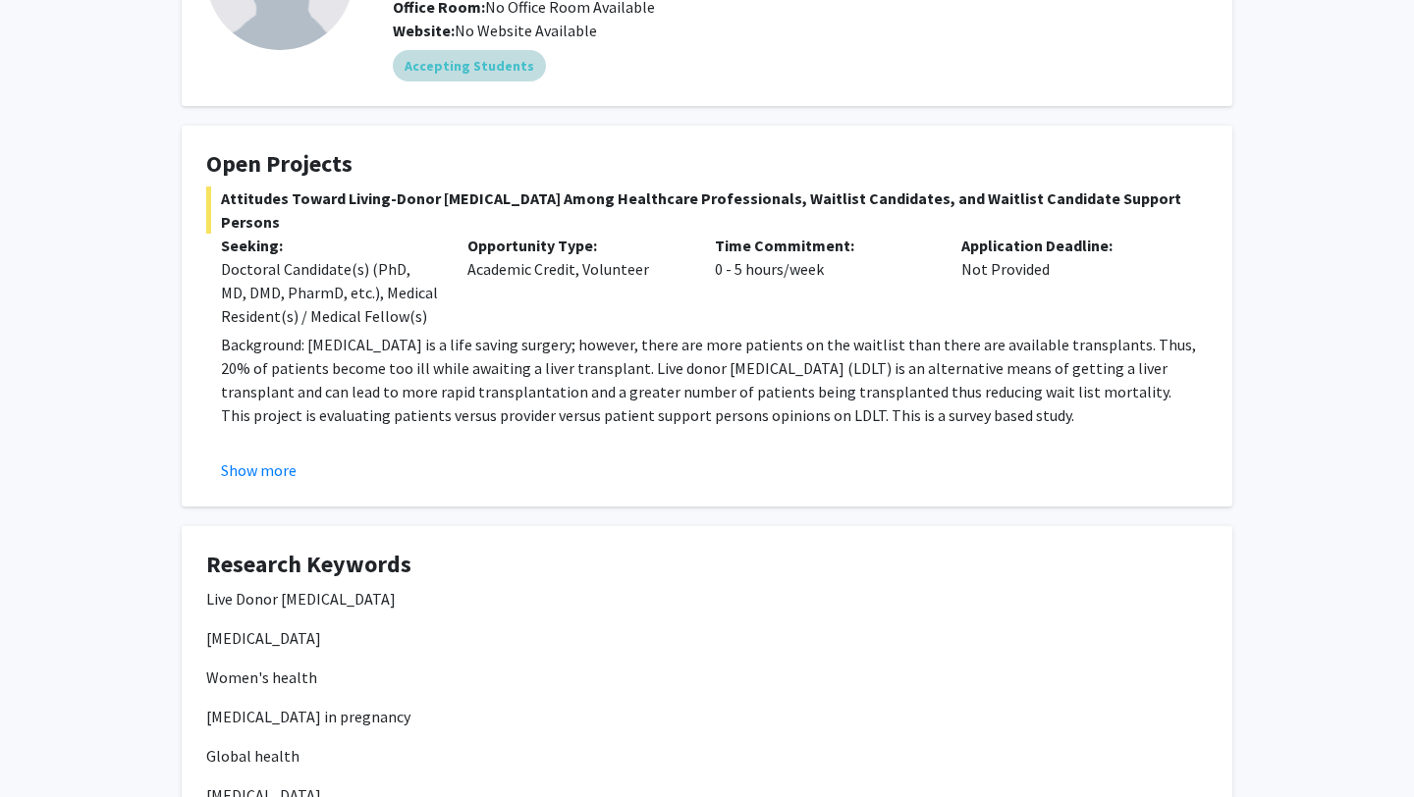
scroll to position [216, 0]
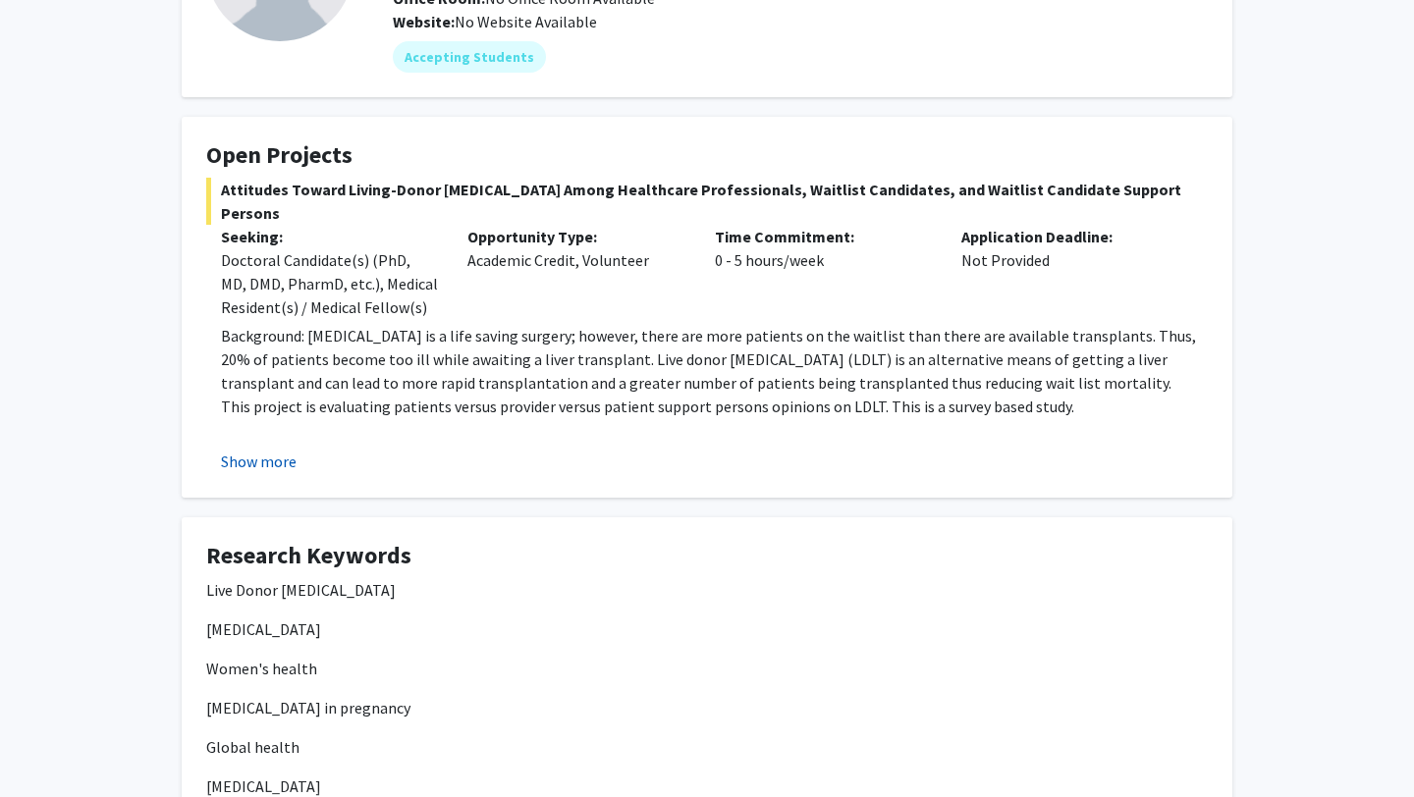
click at [271, 460] on button "Show more" at bounding box center [259, 462] width 76 height 24
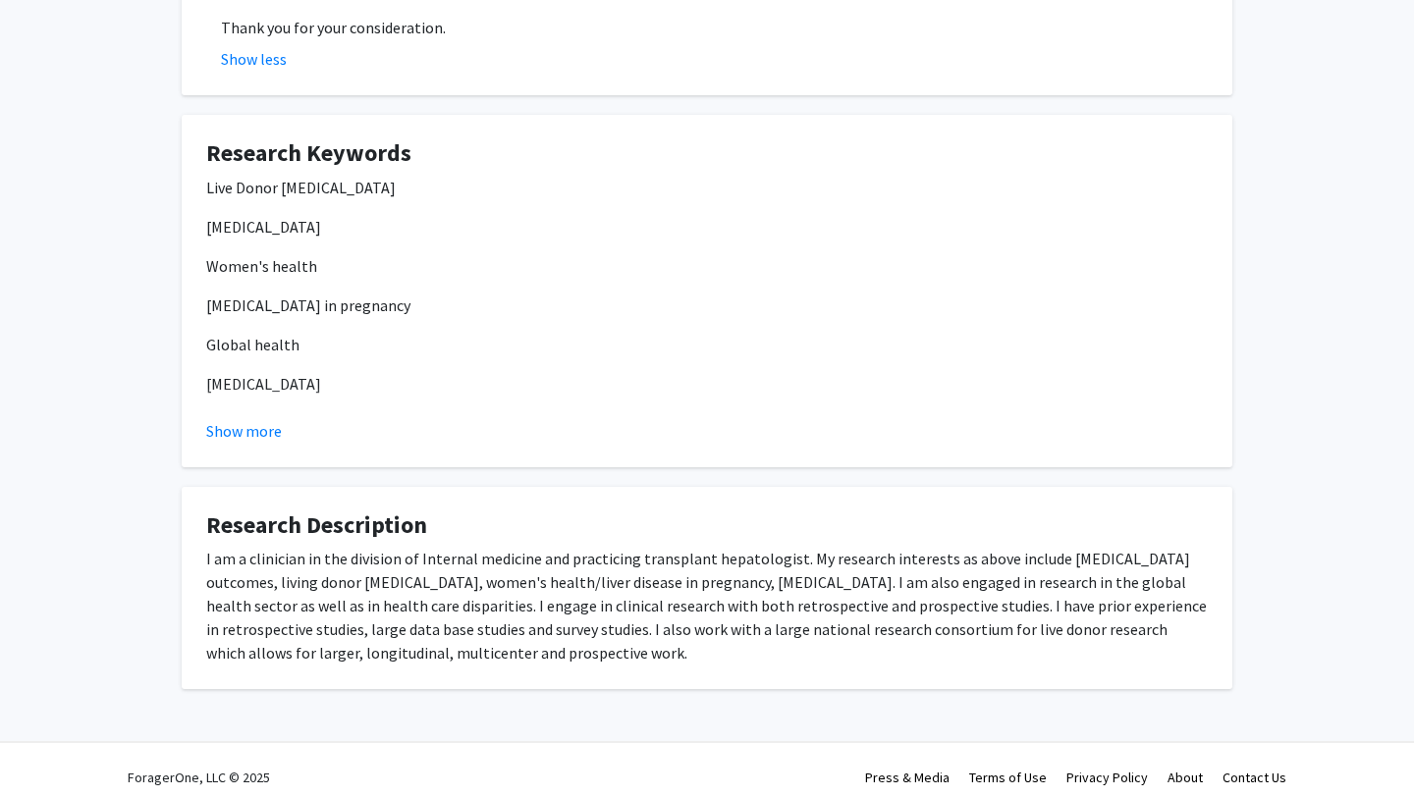
scroll to position [802, 0]
